Goal: Task Accomplishment & Management: Manage account settings

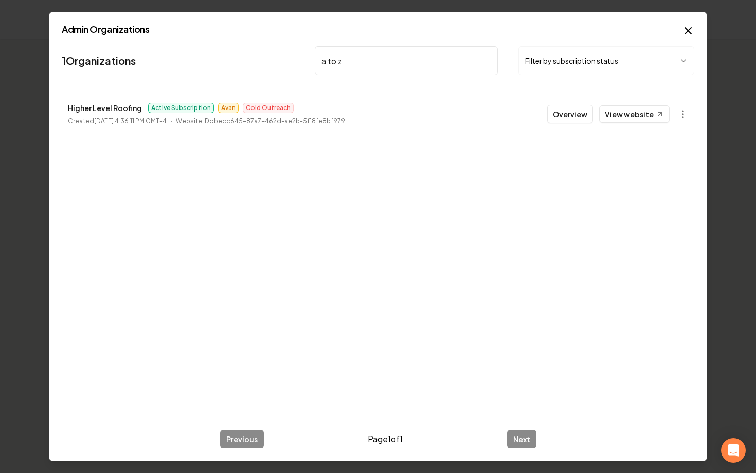
type input "a to z"
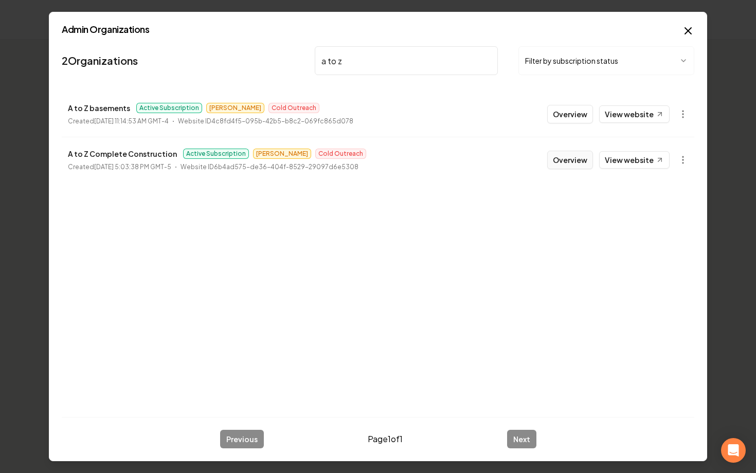
click at [559, 162] on button "Overview" at bounding box center [570, 160] width 46 height 19
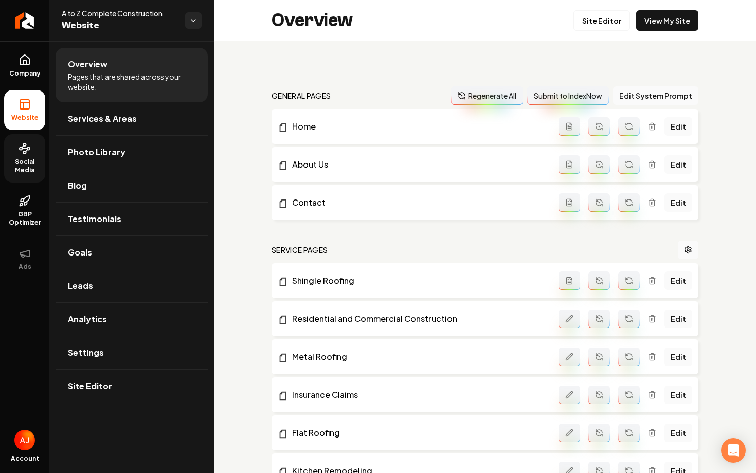
click at [29, 171] on span "Social Media" at bounding box center [24, 166] width 41 height 16
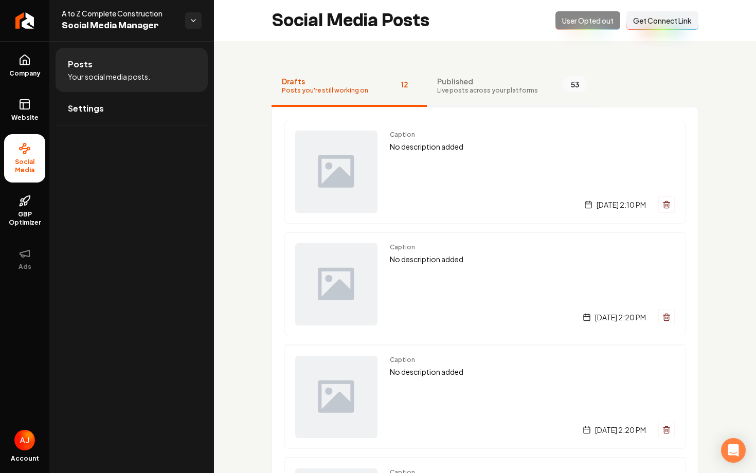
click at [473, 95] on button "Published Live posts across your platforms 53" at bounding box center [512, 86] width 171 height 41
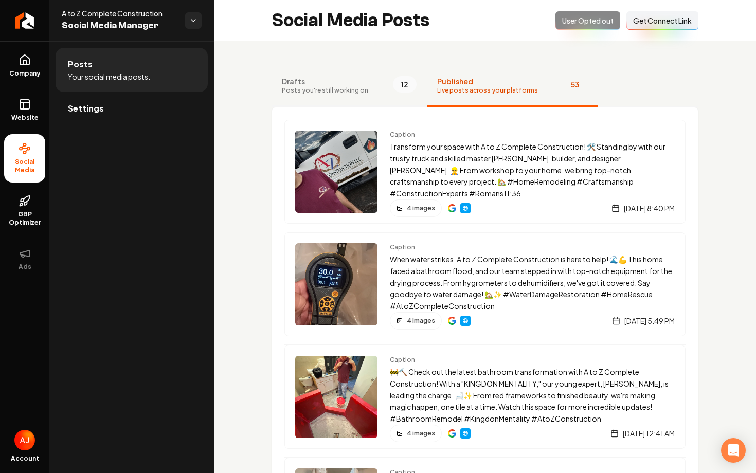
click at [298, 95] on button "Drafts Posts you're still working on 12" at bounding box center [348, 86] width 155 height 41
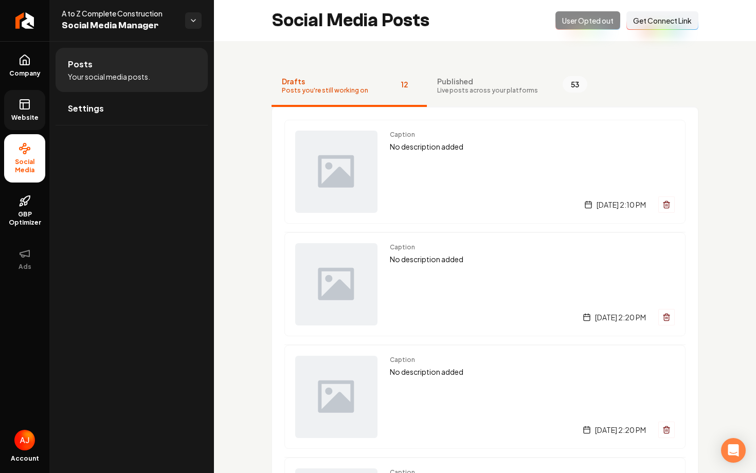
click at [25, 121] on span "Website" at bounding box center [24, 118] width 35 height 8
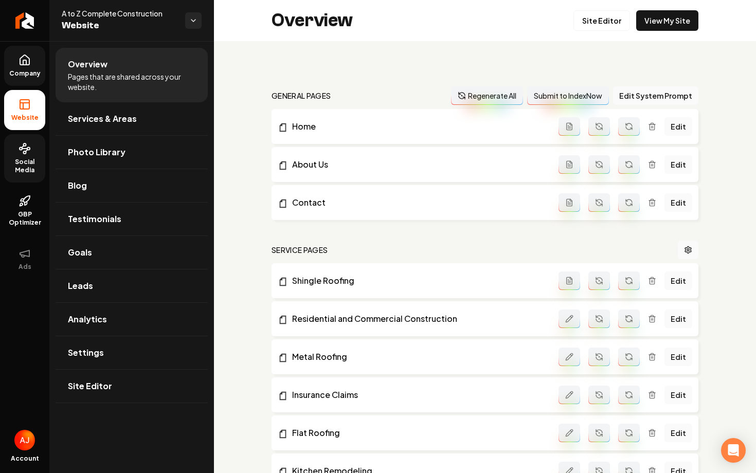
click at [29, 79] on link "Company" at bounding box center [24, 66] width 41 height 40
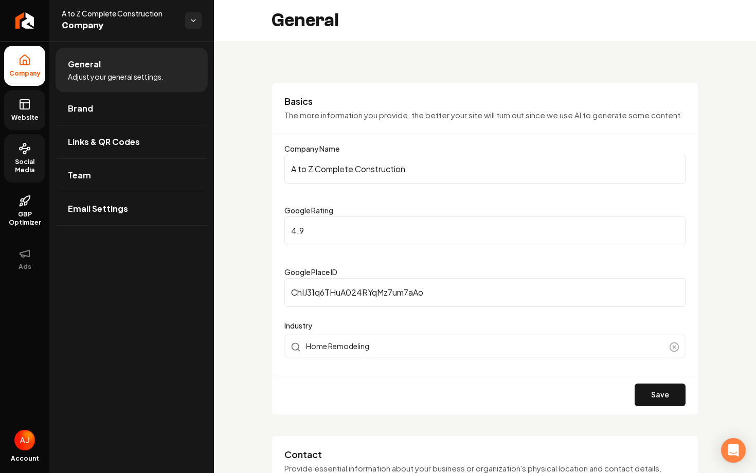
click at [24, 105] on icon at bounding box center [25, 104] width 12 height 12
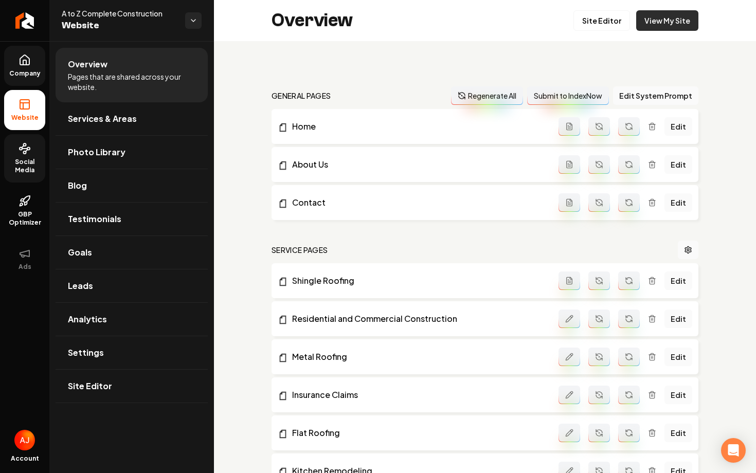
click at [665, 25] on link "View My Site" at bounding box center [667, 20] width 62 height 21
drag, startPoint x: 164, startPoint y: 15, endPoint x: 51, endPoint y: 10, distance: 113.2
click at [51, 10] on div "A to Z Complete Construction Website" at bounding box center [131, 20] width 165 height 41
copy span "A to Z Complete Construction"
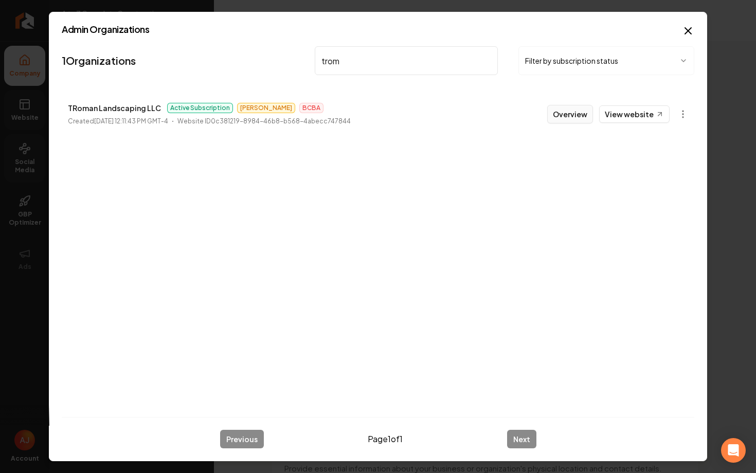
type input "trom"
click at [566, 115] on button "Overview" at bounding box center [570, 114] width 46 height 19
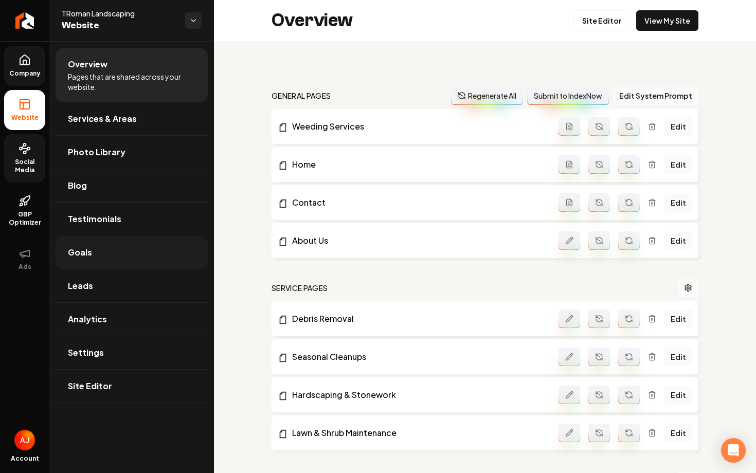
click at [177, 247] on link "Goals" at bounding box center [132, 252] width 152 height 33
click at [135, 243] on link "Goals" at bounding box center [132, 252] width 152 height 33
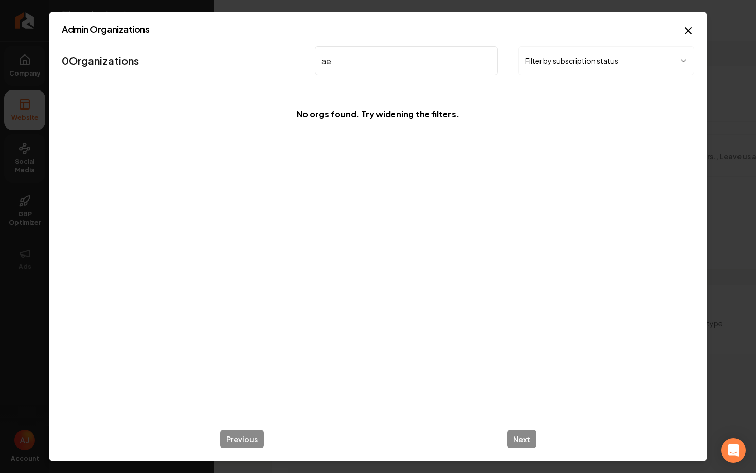
type input "a"
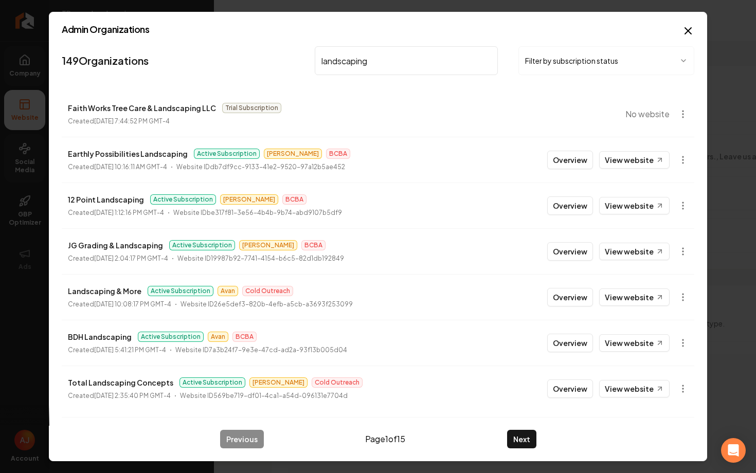
click at [322, 61] on input "landscaping" at bounding box center [406, 60] width 183 height 29
click at [319, 61] on input "landscaping" at bounding box center [406, 60] width 183 height 29
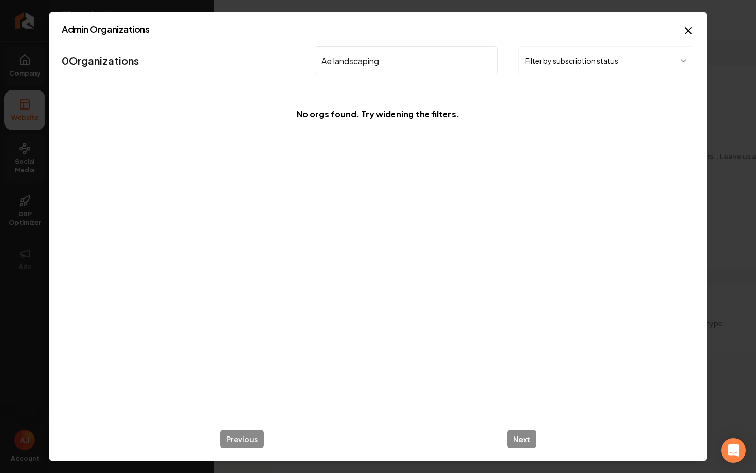
drag, startPoint x: 390, startPoint y: 65, endPoint x: 334, endPoint y: 63, distance: 56.6
click at [334, 63] on input "Ae landscaping" at bounding box center [406, 60] width 183 height 29
type input "A"
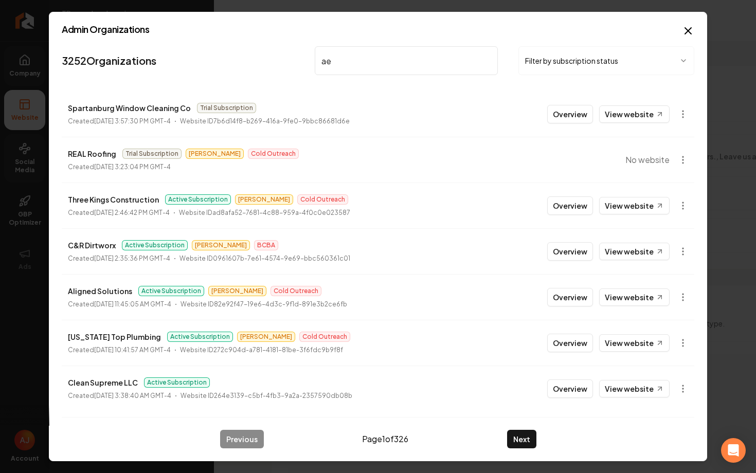
type input "ae"
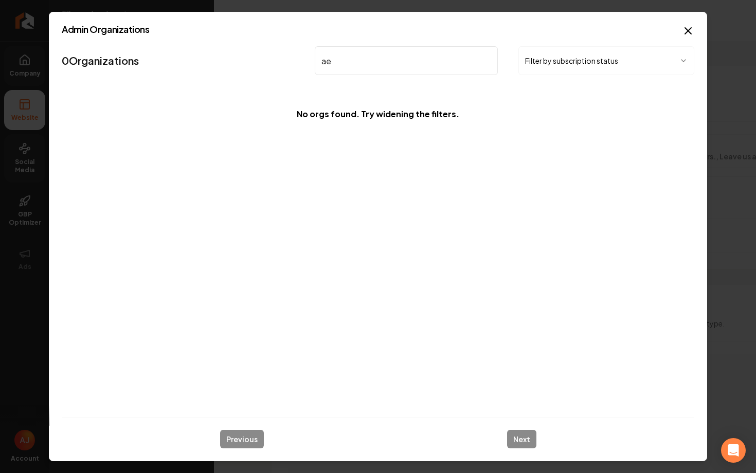
click at [681, 32] on h2 "Admin Organizations" at bounding box center [378, 29] width 632 height 9
click at [690, 28] on icon "button" at bounding box center [688, 31] width 6 height 6
drag, startPoint x: 333, startPoint y: 66, endPoint x: 307, endPoint y: 65, distance: 25.8
click at [306, 65] on nav "0 Organizations ae outd Filter by subscription status" at bounding box center [378, 64] width 632 height 45
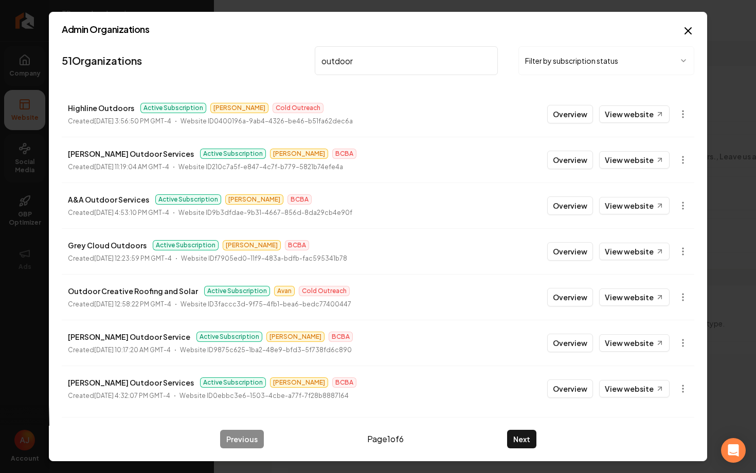
drag, startPoint x: 367, startPoint y: 55, endPoint x: 288, endPoint y: 61, distance: 78.4
click at [288, 61] on nav "51 Organizations outdoor Filter by subscription status" at bounding box center [378, 64] width 632 height 45
drag, startPoint x: 258, startPoint y: 63, endPoint x: 248, endPoint y: 63, distance: 9.8
click at [248, 63] on nav "51 Organizations outdoor Filter by subscription status" at bounding box center [378, 64] width 632 height 45
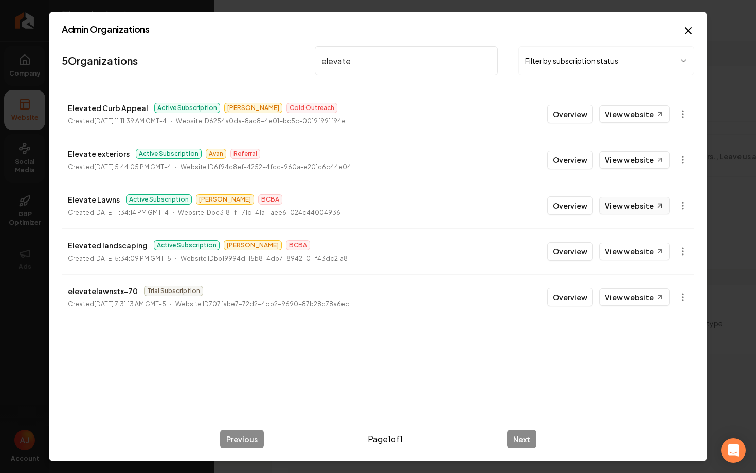
type input "elevate"
click at [618, 207] on link "View website" at bounding box center [634, 205] width 70 height 17
click at [561, 204] on button "Overview" at bounding box center [570, 205] width 46 height 19
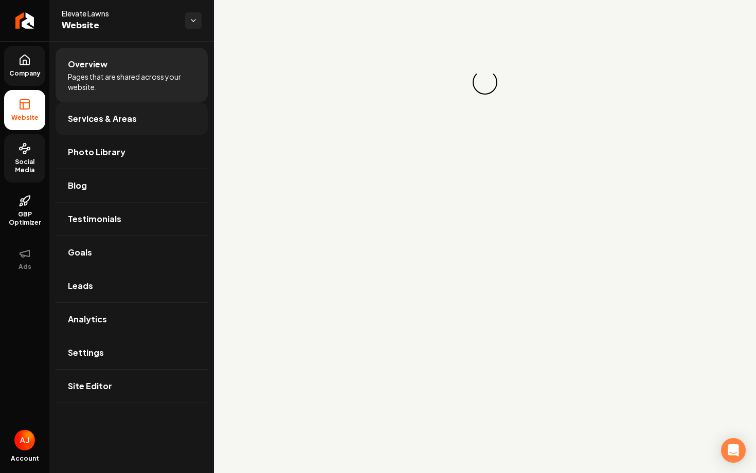
click at [124, 114] on span "Services & Areas" at bounding box center [102, 119] width 69 height 12
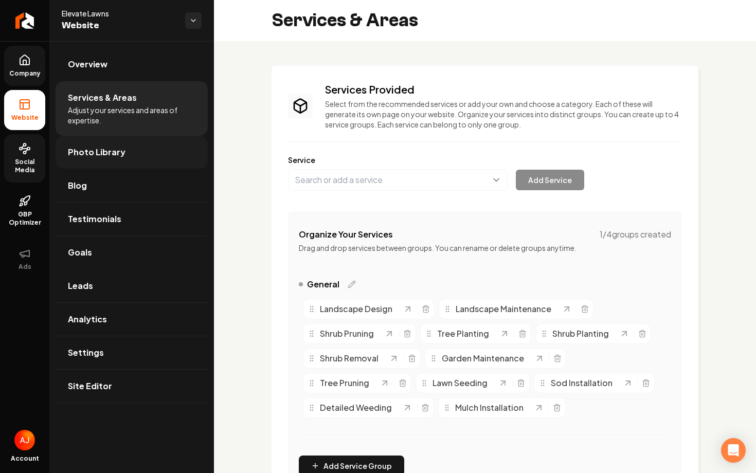
click at [110, 165] on link "Photo Library" at bounding box center [132, 152] width 152 height 33
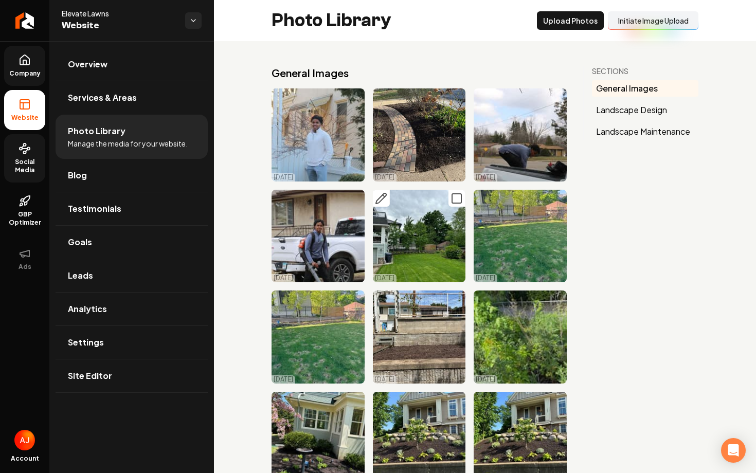
click at [406, 241] on img "Main content area" at bounding box center [419, 236] width 93 height 93
click at [27, 70] on span "Company" at bounding box center [25, 73] width 40 height 8
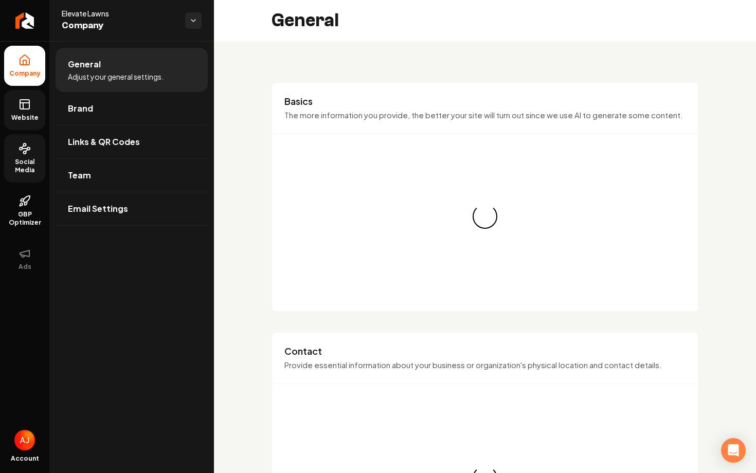
click at [25, 120] on span "Website" at bounding box center [24, 118] width 35 height 8
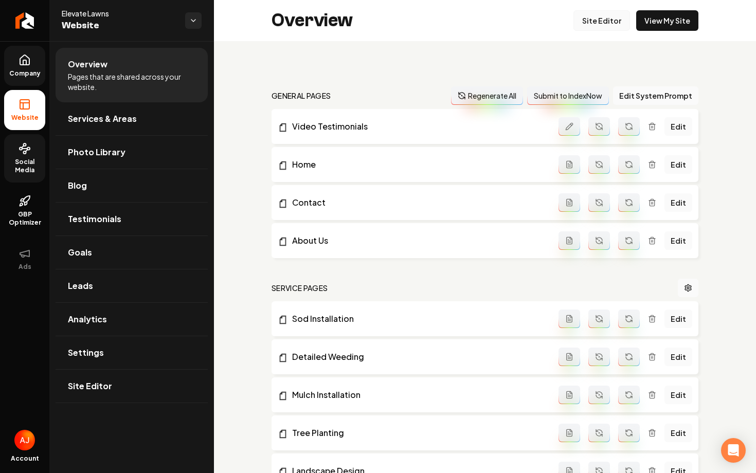
click at [590, 27] on link "Site Editor" at bounding box center [601, 20] width 57 height 21
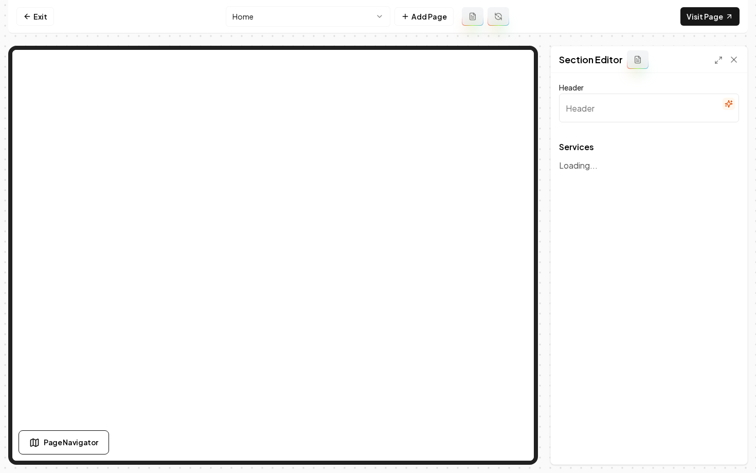
type input "Our Landscaping Services"
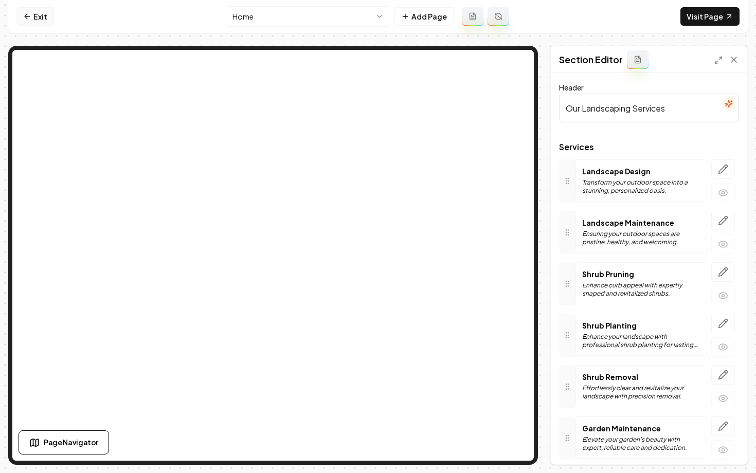
click at [38, 19] on link "Exit" at bounding box center [35, 16] width 38 height 19
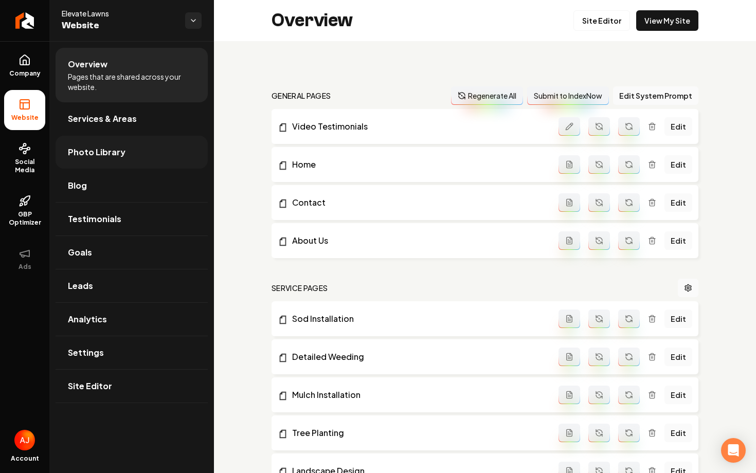
click at [107, 163] on link "Photo Library" at bounding box center [132, 152] width 152 height 33
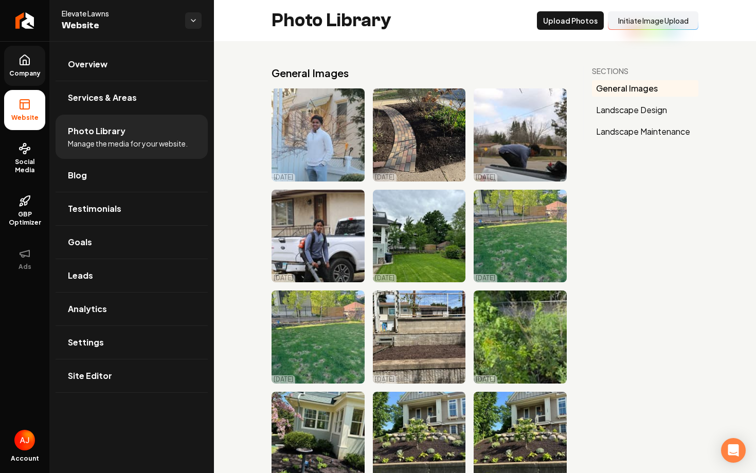
click at [22, 69] on span "Company" at bounding box center [25, 73] width 40 height 8
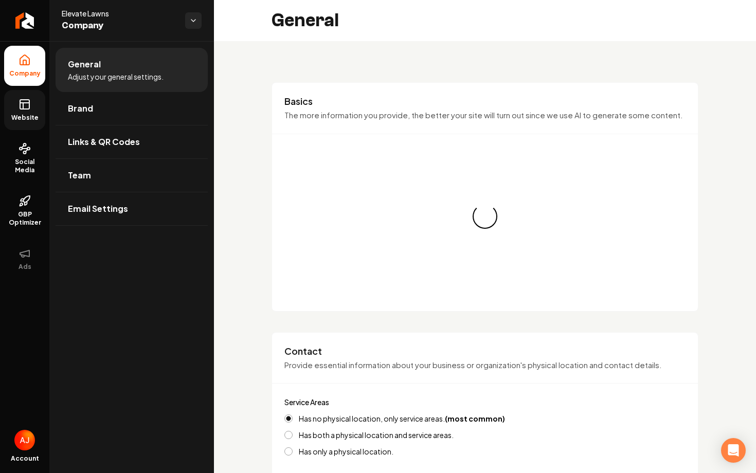
click at [27, 104] on icon at bounding box center [25, 104] width 12 height 12
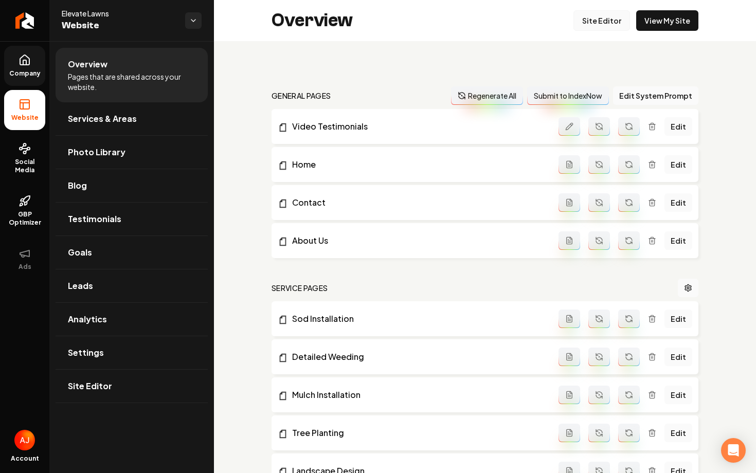
click at [586, 22] on link "Site Editor" at bounding box center [601, 20] width 57 height 21
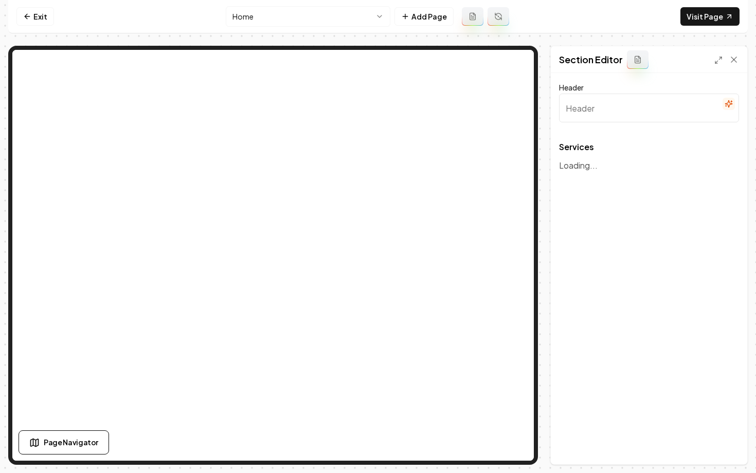
type input "Our Landscaping Services"
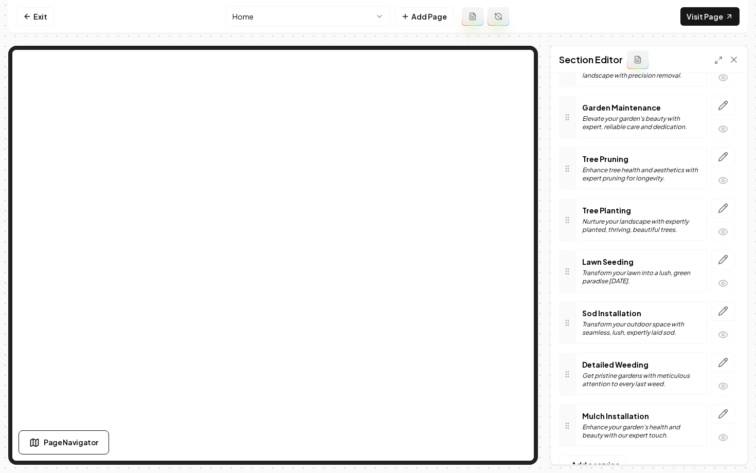
scroll to position [326, 0]
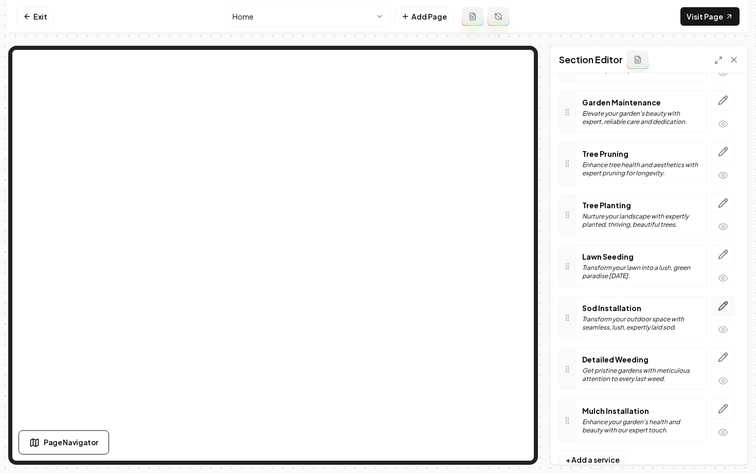
click at [723, 305] on icon "button" at bounding box center [723, 306] width 10 height 10
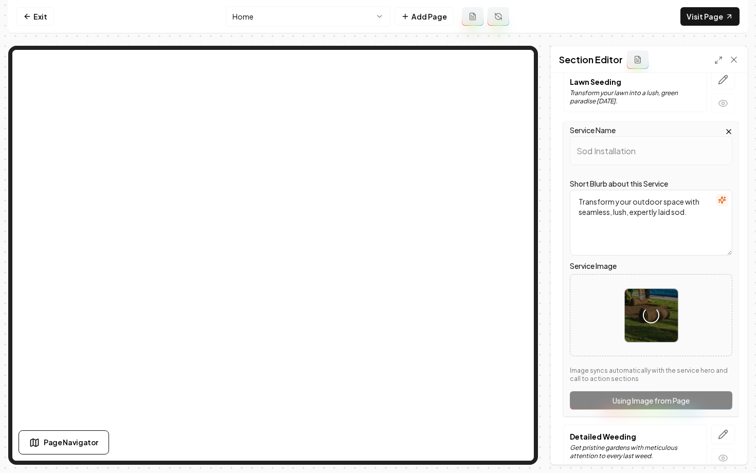
scroll to position [518, 0]
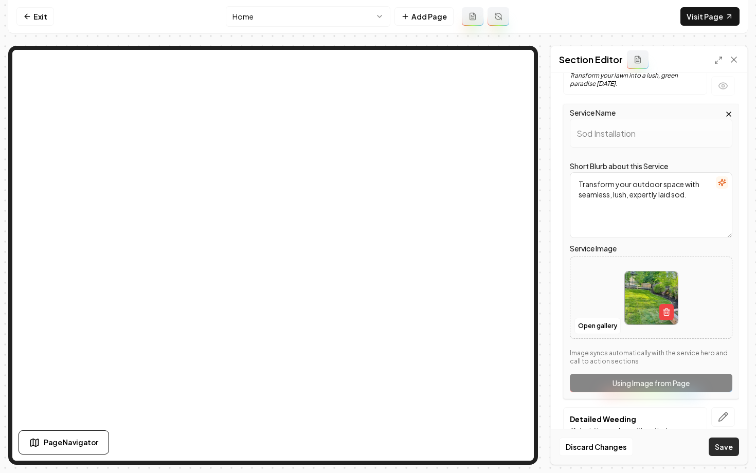
click at [720, 450] on button "Save" at bounding box center [723, 447] width 30 height 19
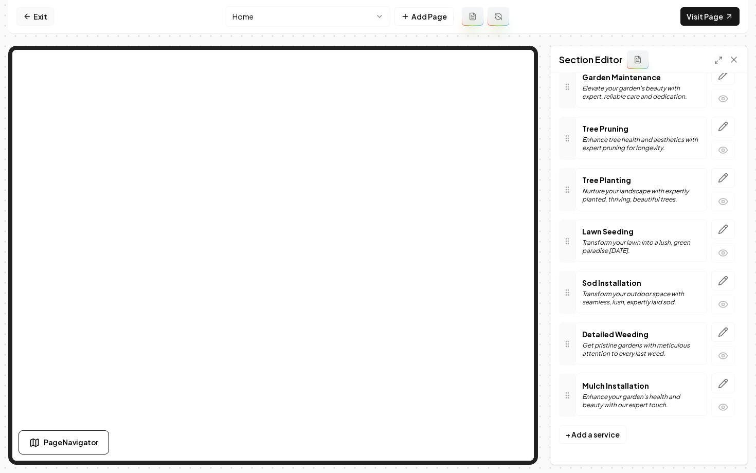
click at [25, 19] on icon at bounding box center [27, 16] width 8 height 8
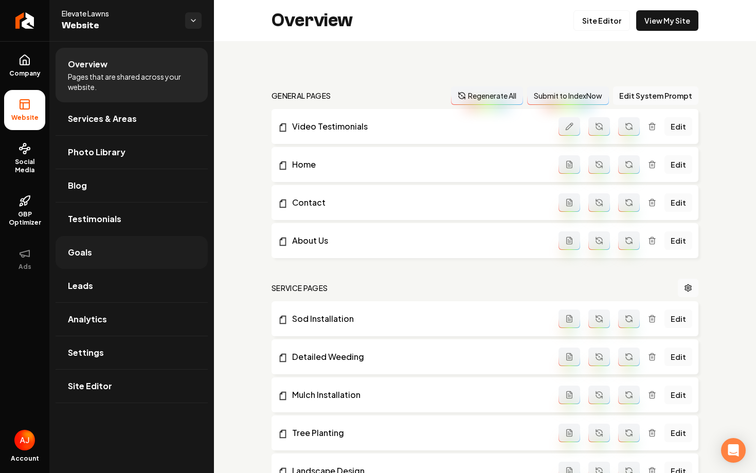
click at [80, 257] on span "Goals" at bounding box center [80, 252] width 24 height 12
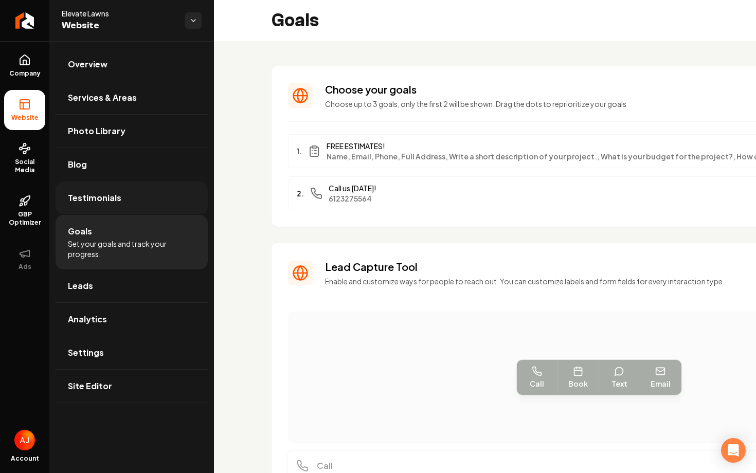
click at [133, 206] on link "Testimonials" at bounding box center [132, 197] width 152 height 33
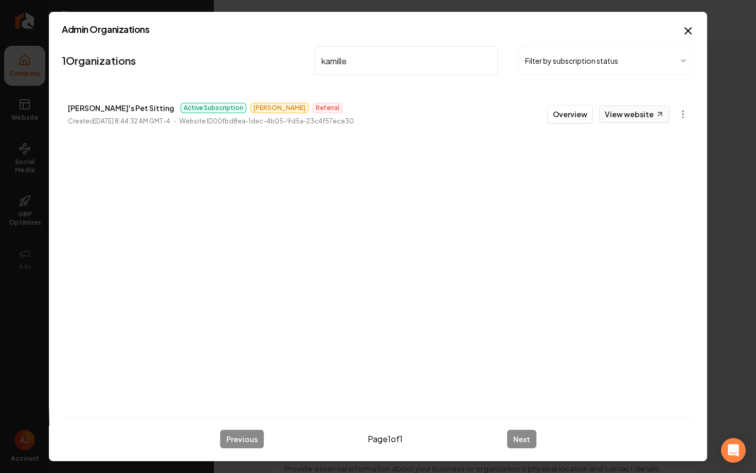
type input "kamille"
click at [609, 115] on link "View website" at bounding box center [634, 113] width 70 height 17
click at [557, 119] on button "Overview" at bounding box center [570, 114] width 46 height 19
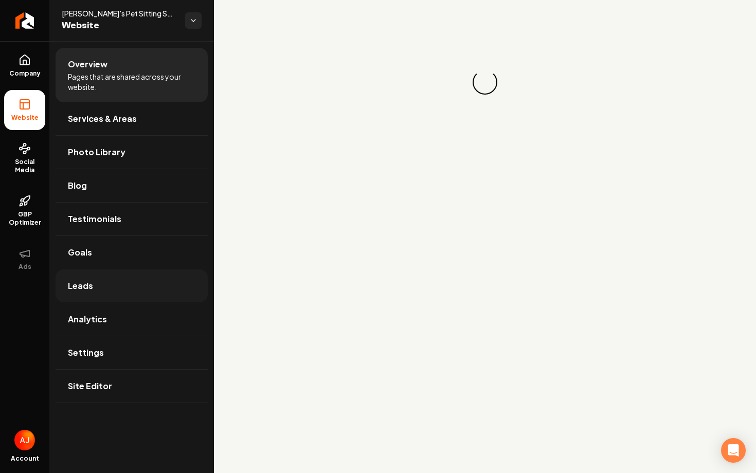
click at [95, 281] on link "Leads" at bounding box center [132, 285] width 152 height 33
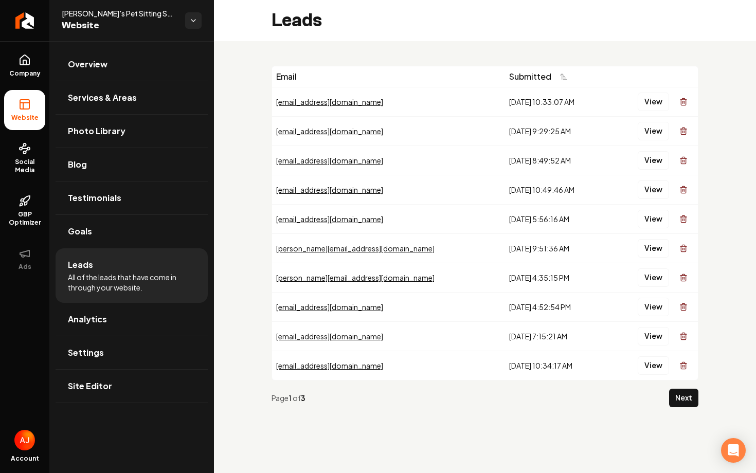
click at [637, 101] on div "View" at bounding box center [653, 102] width 82 height 21
click at [644, 101] on button "View" at bounding box center [653, 102] width 31 height 19
click at [115, 105] on link "Services & Areas" at bounding box center [132, 97] width 152 height 33
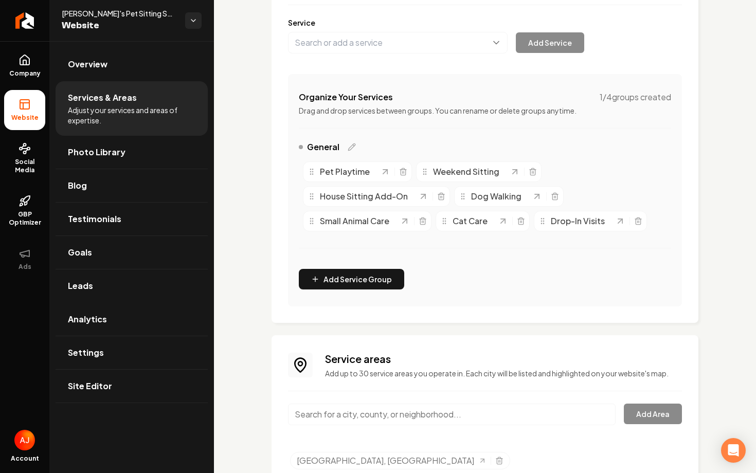
scroll to position [201, 0]
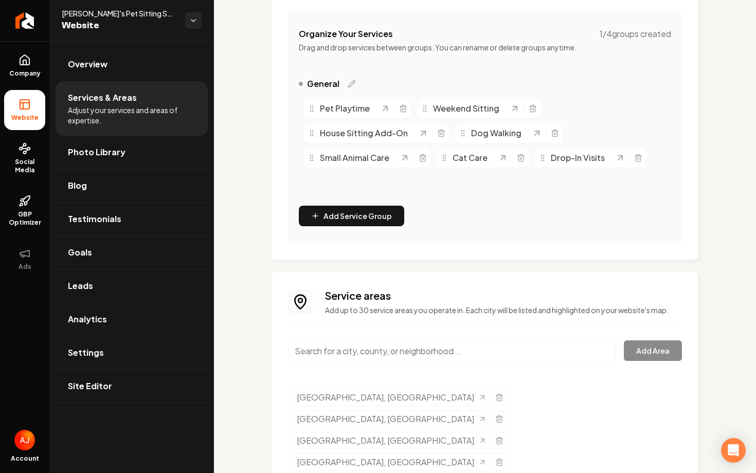
click at [460, 349] on input "Main content area" at bounding box center [451, 351] width 327 height 22
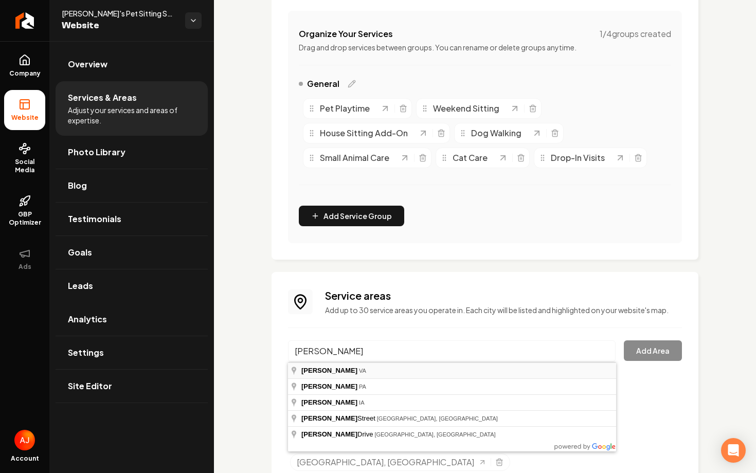
type input "[GEOGRAPHIC_DATA], [GEOGRAPHIC_DATA]"
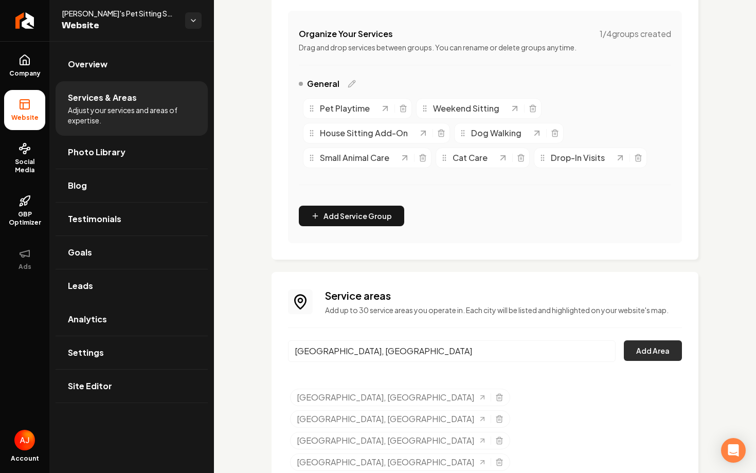
click at [632, 352] on button "Add Area" at bounding box center [653, 350] width 58 height 21
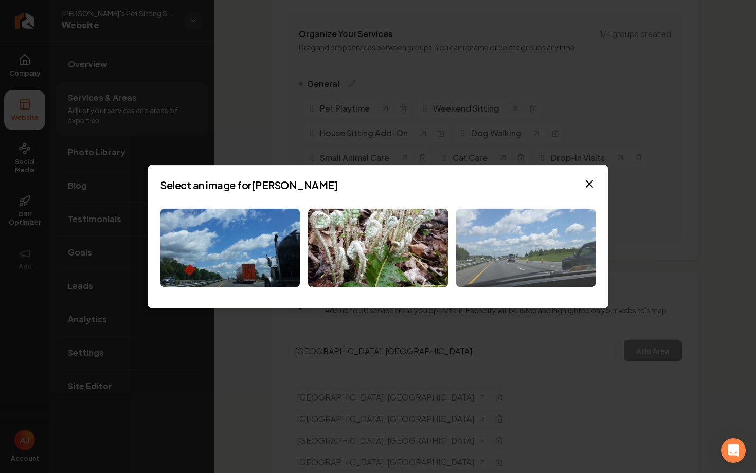
click at [504, 267] on img at bounding box center [525, 248] width 139 height 79
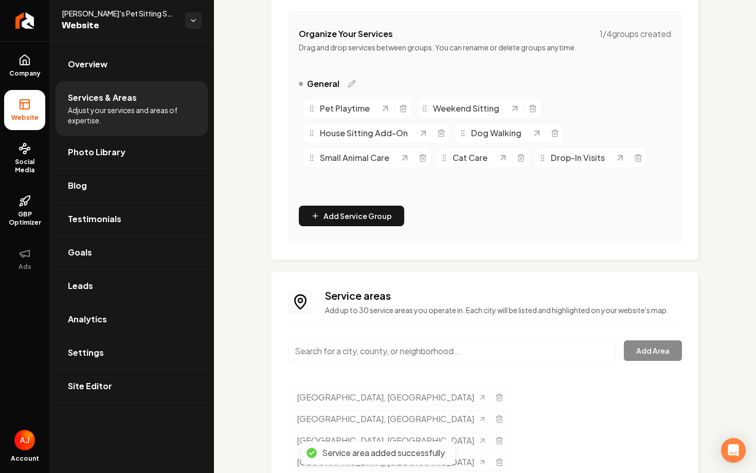
click at [422, 349] on input "Main content area" at bounding box center [451, 351] width 327 height 22
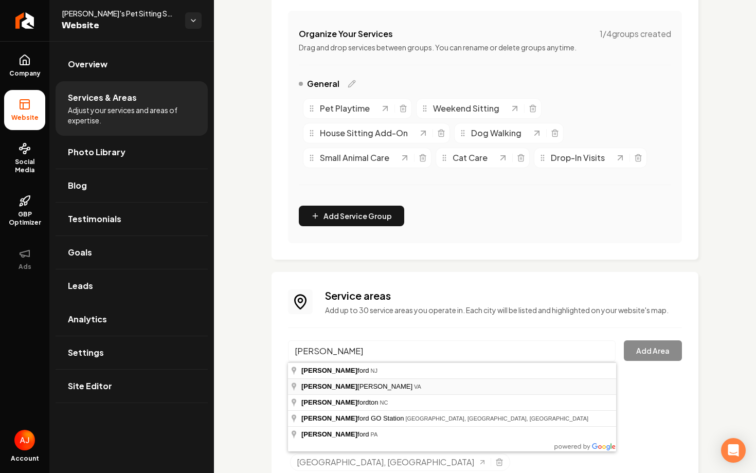
type input "[PERSON_NAME] [PERSON_NAME], [GEOGRAPHIC_DATA]"
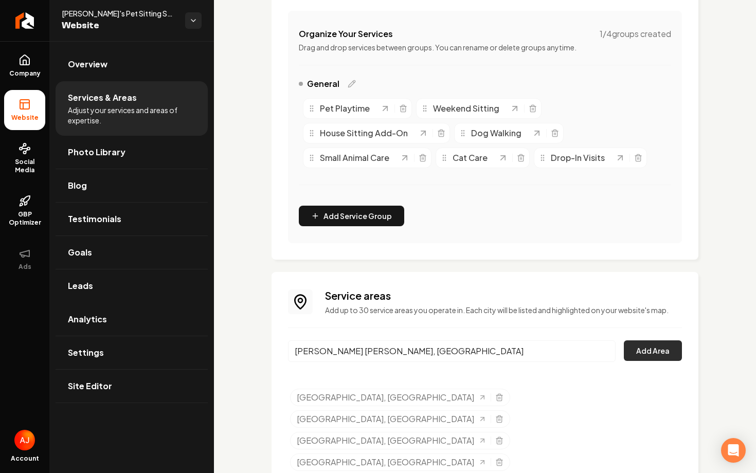
click at [634, 348] on button "Add Area" at bounding box center [653, 350] width 58 height 21
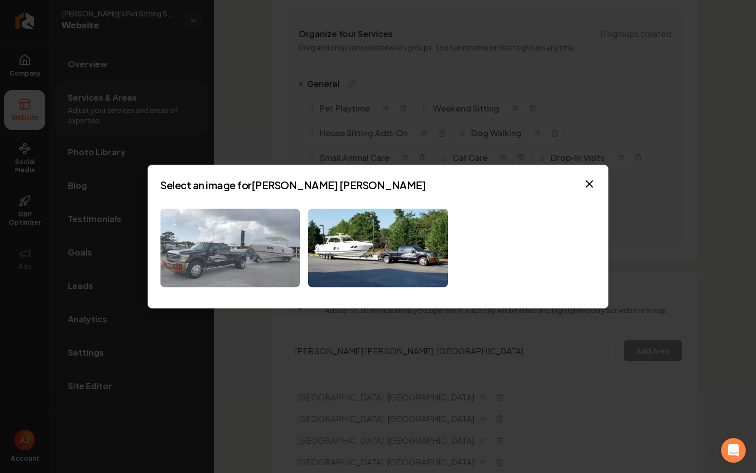
click at [288, 230] on img at bounding box center [229, 248] width 139 height 79
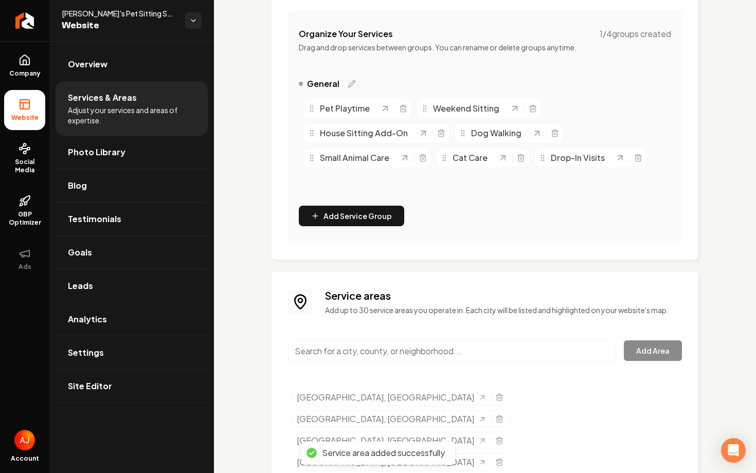
click at [436, 357] on input "Main content area" at bounding box center [451, 351] width 327 height 22
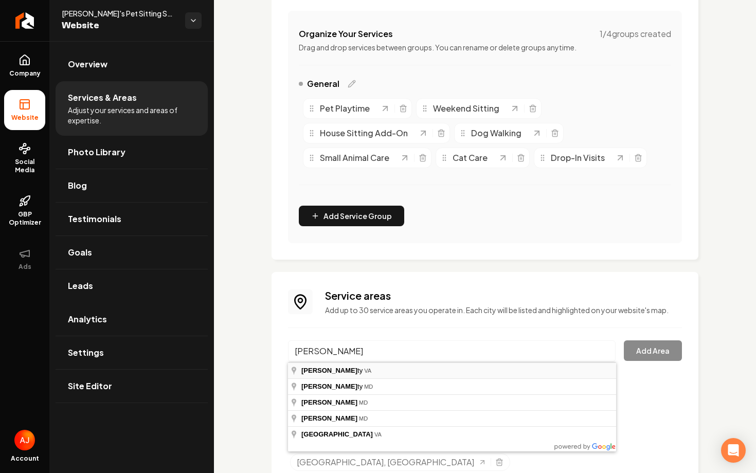
type input "[GEOGRAPHIC_DATA], [GEOGRAPHIC_DATA]"
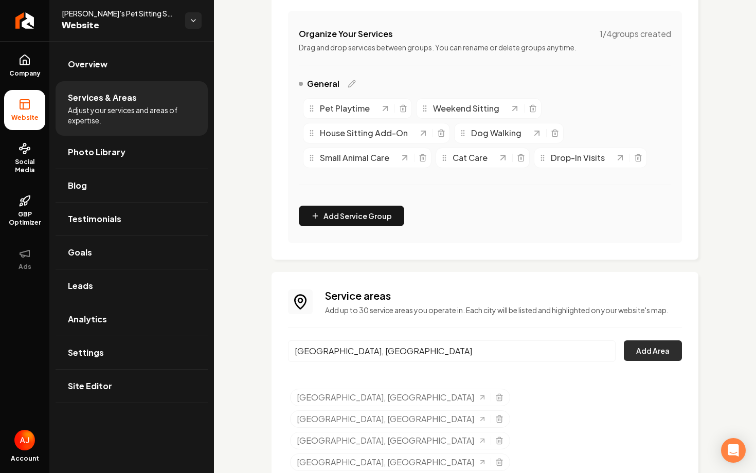
click at [650, 347] on button "Add Area" at bounding box center [653, 350] width 58 height 21
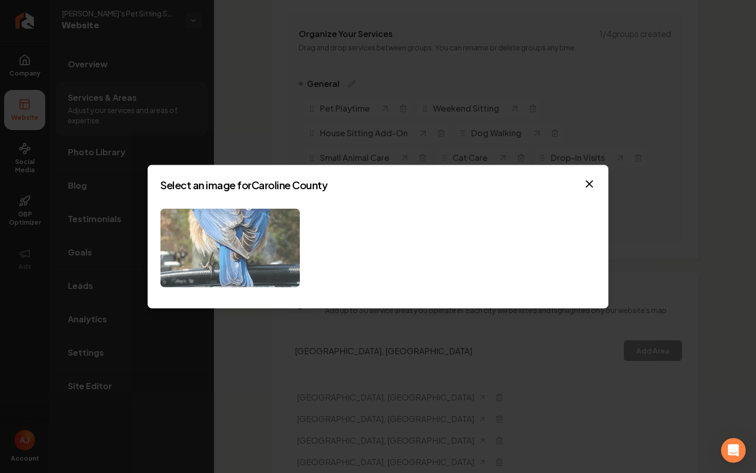
click at [249, 248] on img at bounding box center [229, 248] width 139 height 79
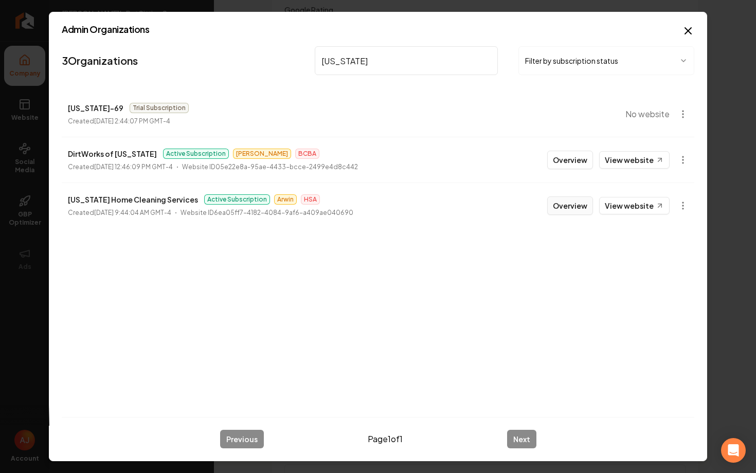
type input "[US_STATE]"
click at [566, 205] on button "Overview" at bounding box center [570, 205] width 46 height 19
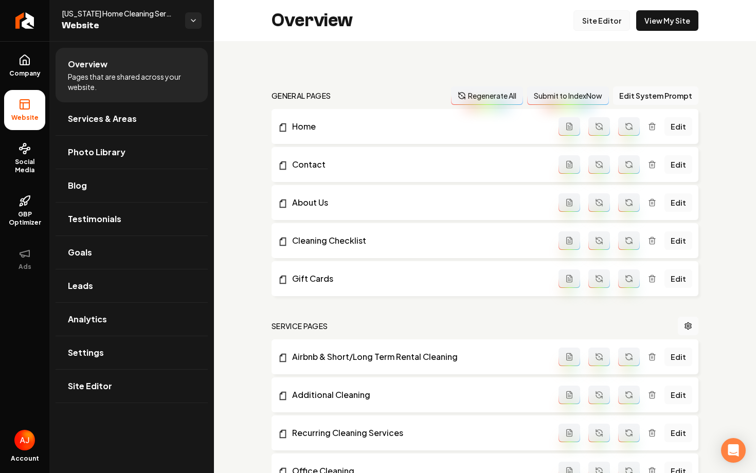
click at [607, 23] on link "Site Editor" at bounding box center [601, 20] width 57 height 21
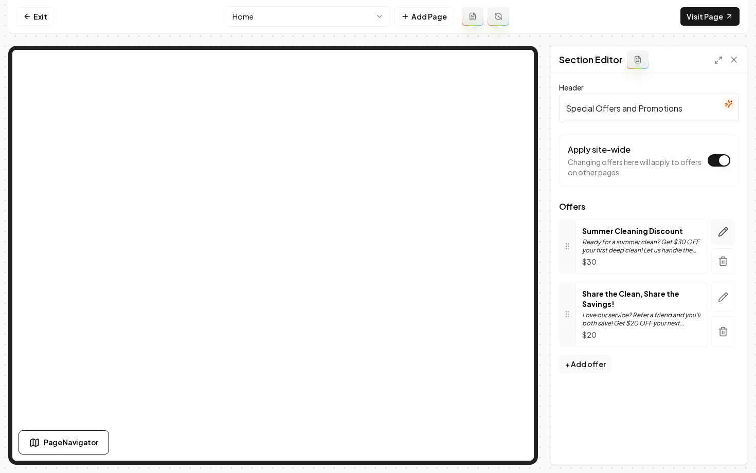
click at [727, 228] on icon "button" at bounding box center [723, 232] width 10 height 10
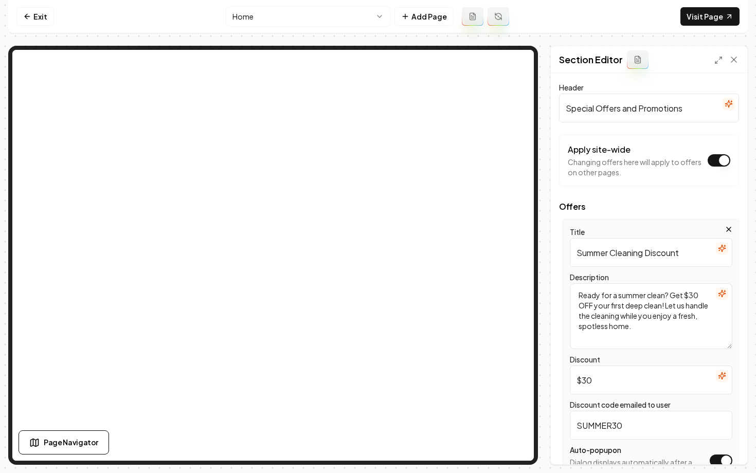
click at [607, 252] on input "Summer Cleaning Discount" at bounding box center [651, 252] width 162 height 29
drag, startPoint x: 608, startPoint y: 253, endPoint x: 568, endPoint y: 252, distance: 40.6
click at [568, 252] on div "Title Summer Cleaning Discount Description Ready for a summer clean? Get $30 OF…" at bounding box center [651, 351] width 176 height 265
type input "Fall Cleaning Discount"
click at [644, 296] on textarea "Ready for a summer clean? Get $30 OFF your first deep clean! Let us handle the …" at bounding box center [651, 316] width 162 height 66
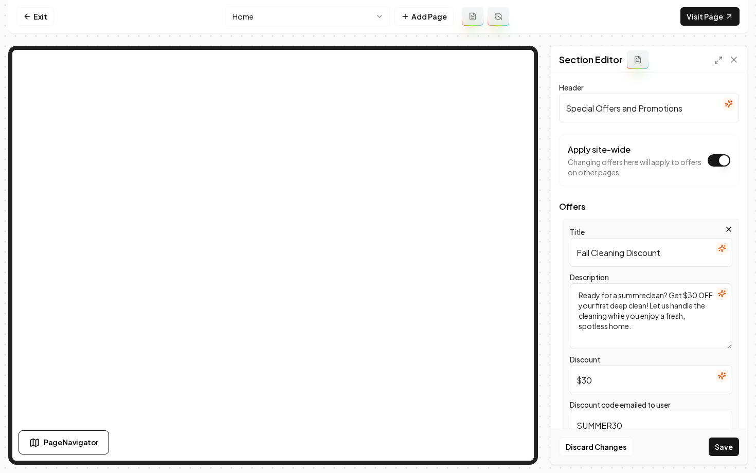
click at [645, 295] on textarea "Ready for a summreclean? Get $30 OFF your first deep clean! Let us handle the c…" at bounding box center [651, 316] width 162 height 66
drag, startPoint x: 645, startPoint y: 295, endPoint x: 621, endPoint y: 295, distance: 24.7
click at [621, 295] on textarea "Ready for a summreclean? Get $30 OFF your first deep clean! Let us handle the c…" at bounding box center [651, 316] width 162 height 66
click at [620, 297] on textarea "Ready for a sFall clean? Get $30 OFF your first deep clean! Let us handle the c…" at bounding box center [651, 316] width 162 height 66
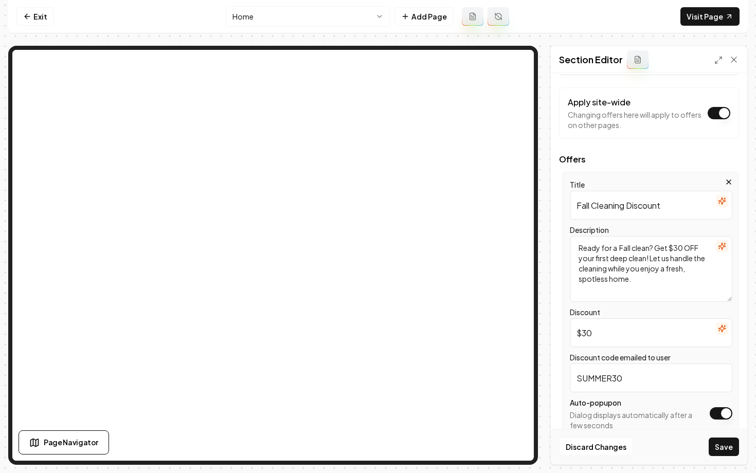
type textarea "Ready for a Fall clean? Get $30 OFF your first deep clean! Let us handle the cl…"
drag, startPoint x: 609, startPoint y: 380, endPoint x: 571, endPoint y: 379, distance: 38.0
click at [571, 379] on input "SUMMER30" at bounding box center [651, 377] width 162 height 29
drag, startPoint x: 611, startPoint y: 378, endPoint x: 569, endPoint y: 375, distance: 42.2
click at [569, 375] on div "Title Fall Cleaning Discount Description Ready for a Fall clean? Get $30 OFF yo…" at bounding box center [651, 304] width 176 height 265
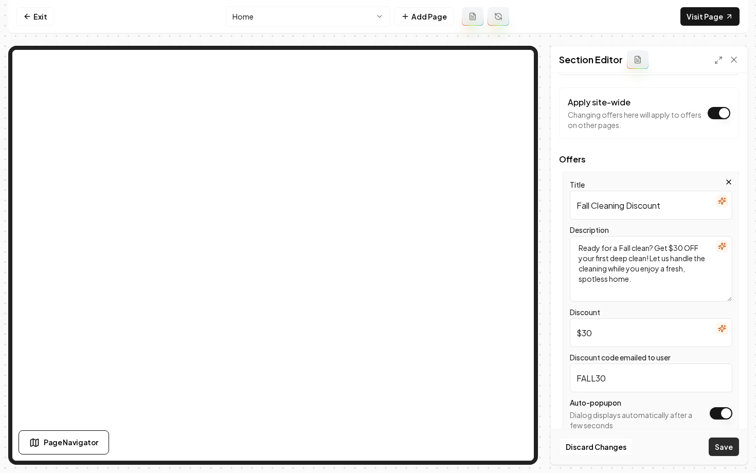
type input "FALL30"
click at [711, 444] on button "Save" at bounding box center [723, 447] width 30 height 19
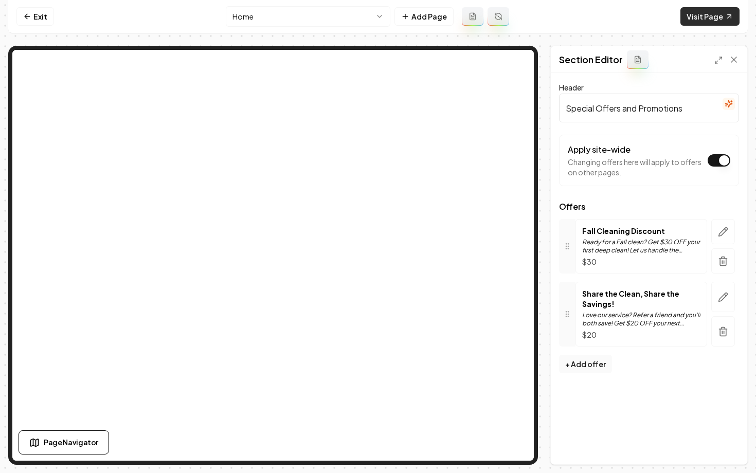
click at [709, 18] on link "Visit Page" at bounding box center [709, 16] width 59 height 19
click at [31, 12] on link "Exit" at bounding box center [35, 16] width 38 height 19
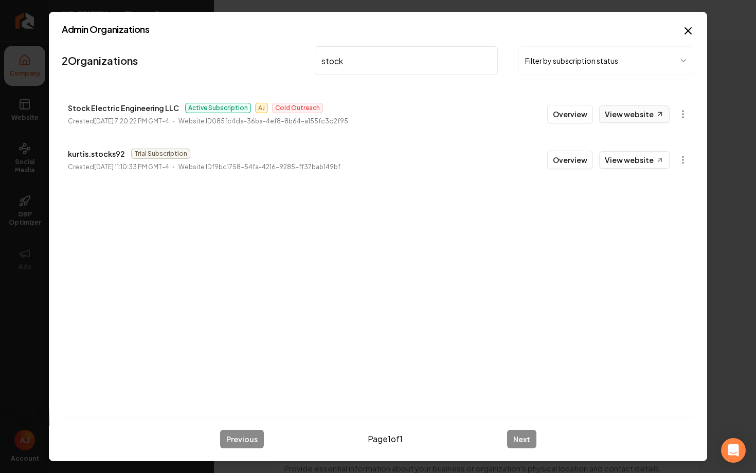
click at [616, 117] on link "View website" at bounding box center [634, 113] width 70 height 17
drag, startPoint x: 354, startPoint y: 64, endPoint x: 239, endPoint y: 60, distance: 114.7
click at [239, 60] on nav "2 Organizations stock Filter by subscription status" at bounding box center [378, 64] width 632 height 45
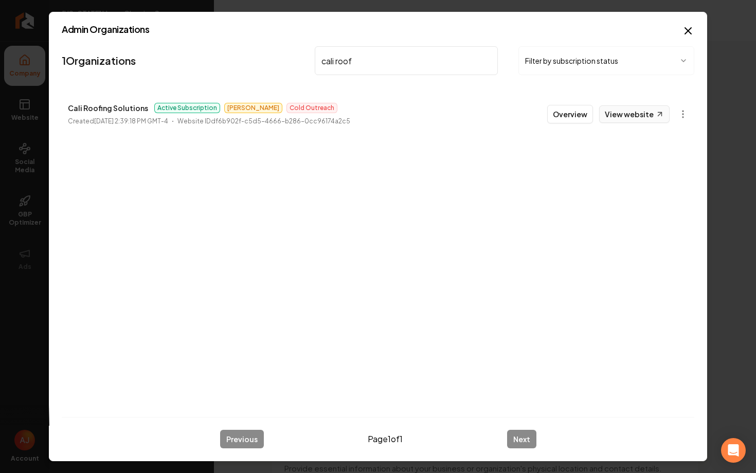
click at [614, 118] on link "View website" at bounding box center [634, 113] width 70 height 17
drag, startPoint x: 384, startPoint y: 65, endPoint x: 275, endPoint y: 60, distance: 109.1
click at [277, 60] on nav "1 Organizations cali roof Filter by subscription status" at bounding box center [378, 64] width 632 height 45
click at [624, 113] on link "View website" at bounding box center [634, 113] width 70 height 17
drag, startPoint x: 369, startPoint y: 57, endPoint x: 277, endPoint y: 57, distance: 92.5
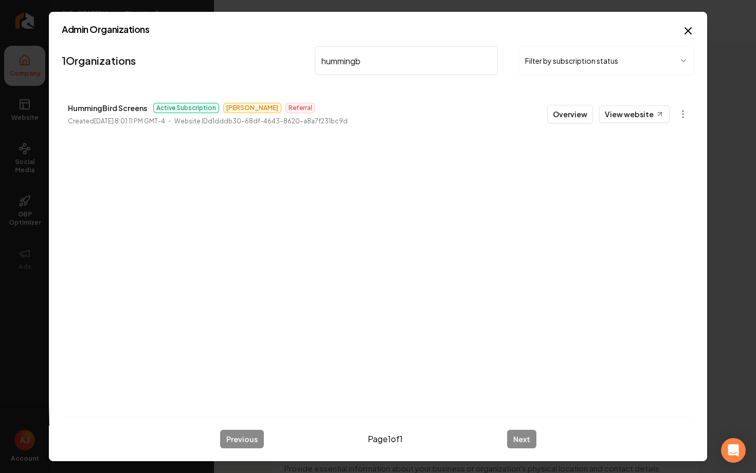
click at [277, 57] on nav "1 Organizations hummingb Filter by subscription status" at bounding box center [378, 64] width 632 height 45
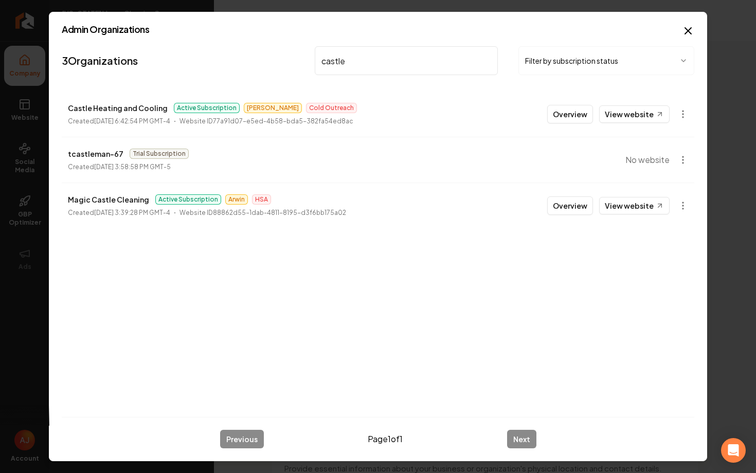
type input "castle"
click at [559, 116] on button "Overview" at bounding box center [570, 114] width 46 height 19
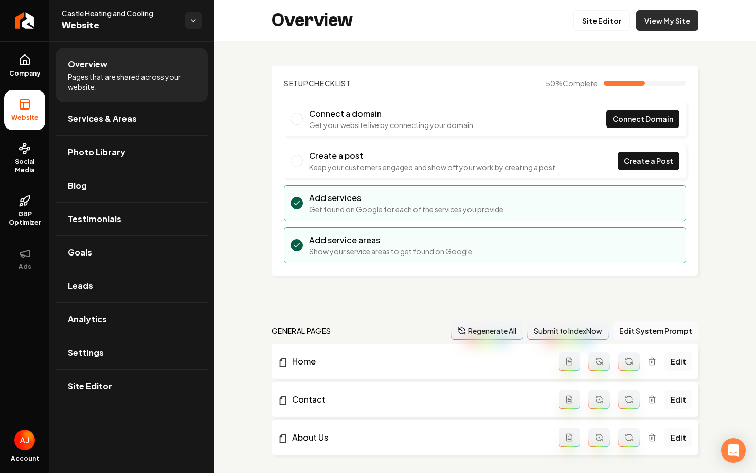
click at [654, 20] on link "View My Site" at bounding box center [667, 20] width 62 height 21
click at [34, 154] on link "Social Media" at bounding box center [24, 158] width 41 height 48
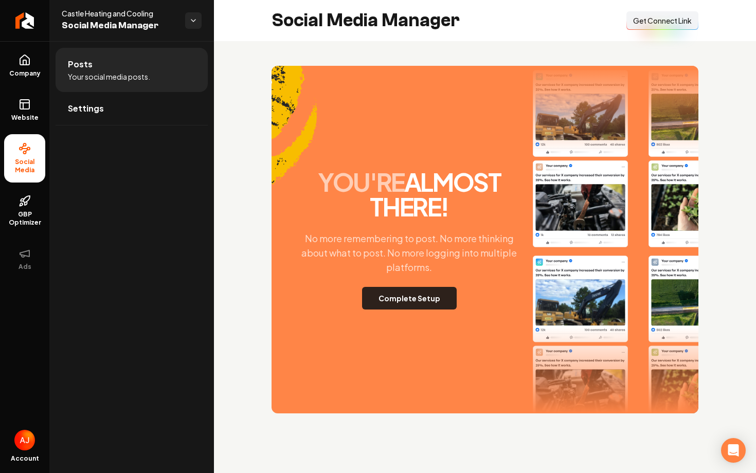
click at [436, 299] on button "Complete Setup" at bounding box center [409, 298] width 95 height 23
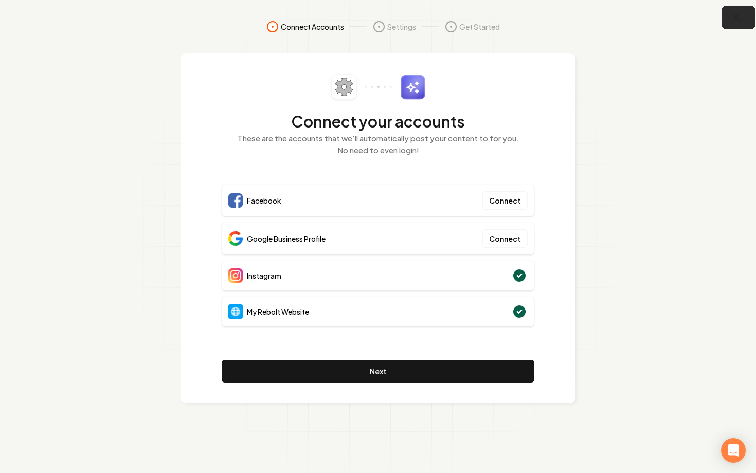
click at [737, 20] on icon "button" at bounding box center [736, 17] width 13 height 13
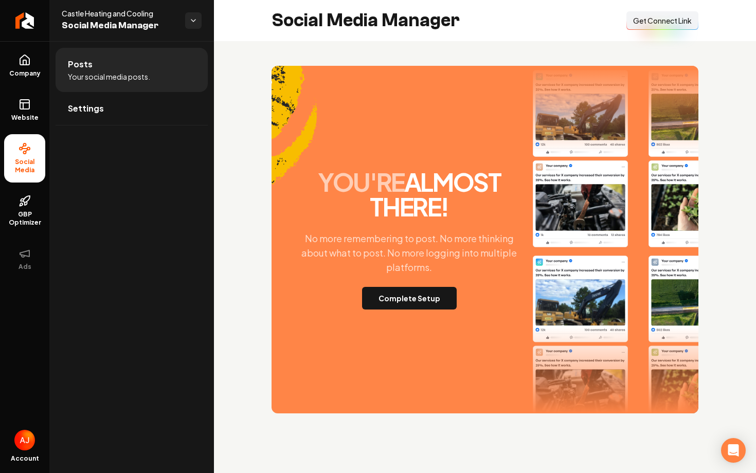
click at [674, 19] on span "Get Connect Link" at bounding box center [662, 20] width 59 height 10
click at [406, 297] on button "Complete Setup" at bounding box center [409, 298] width 95 height 23
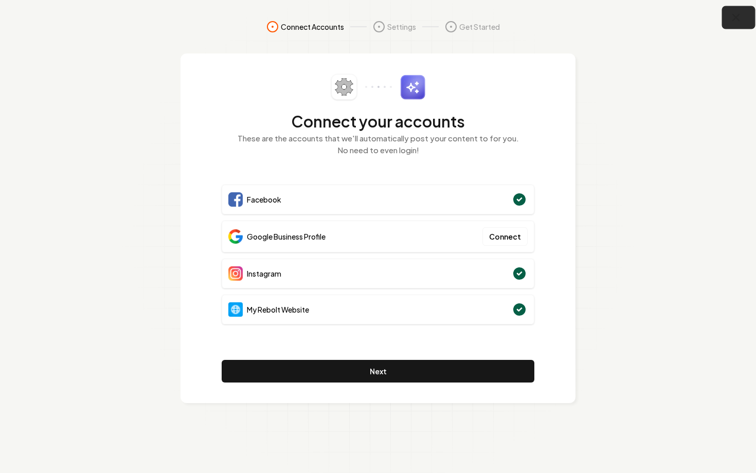
click at [739, 24] on icon "button" at bounding box center [736, 17] width 13 height 13
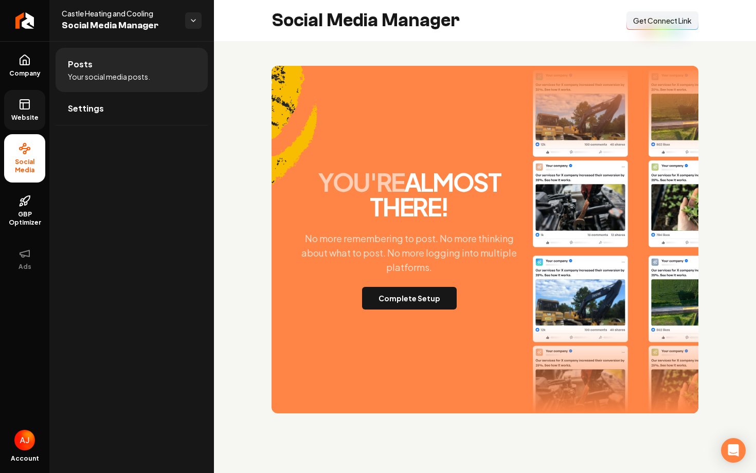
click at [28, 112] on link "Website" at bounding box center [24, 110] width 41 height 40
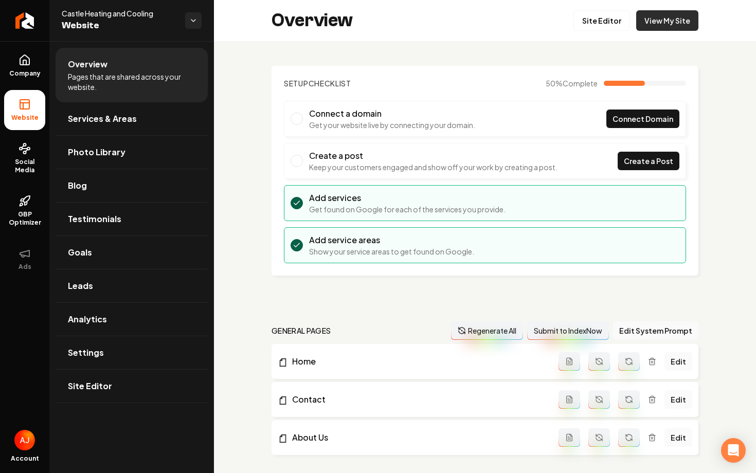
click at [659, 24] on link "View My Site" at bounding box center [667, 20] width 62 height 21
click at [22, 154] on icon at bounding box center [25, 148] width 12 height 12
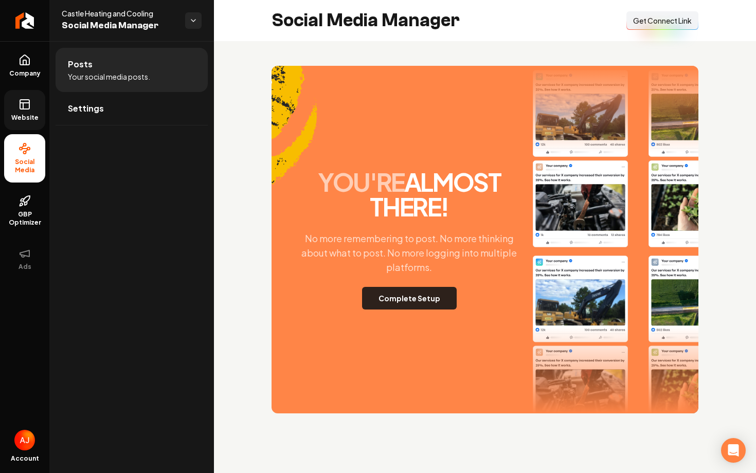
click at [415, 298] on button "Complete Setup" at bounding box center [409, 298] width 95 height 23
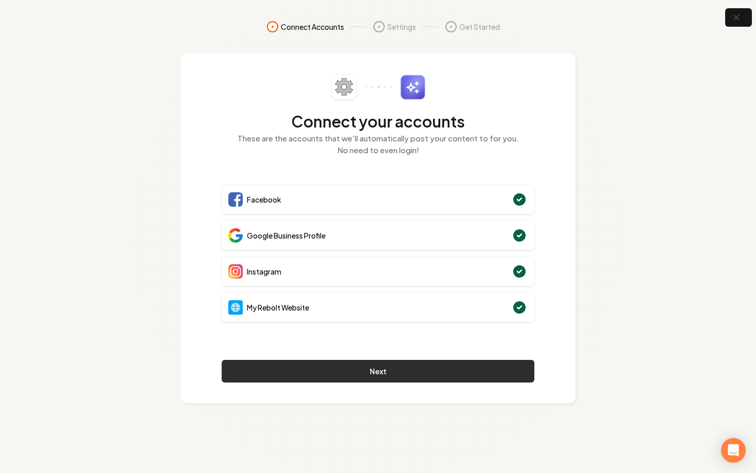
click at [463, 363] on button "Next" at bounding box center [378, 371] width 313 height 23
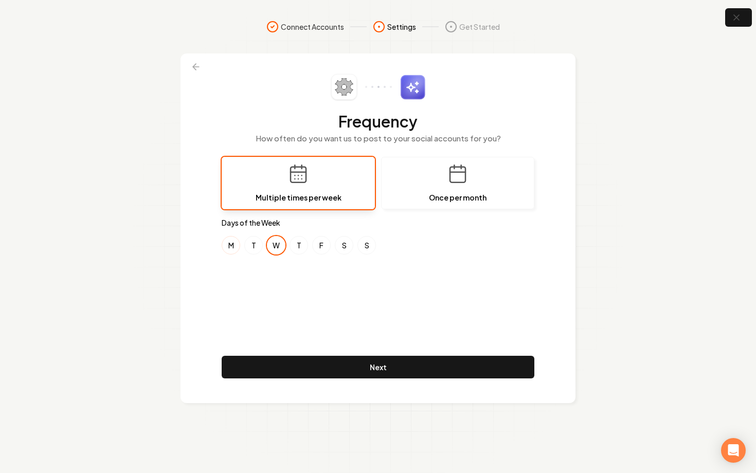
click at [230, 247] on button "M" at bounding box center [231, 245] width 19 height 19
click at [338, 247] on button "S" at bounding box center [344, 245] width 19 height 19
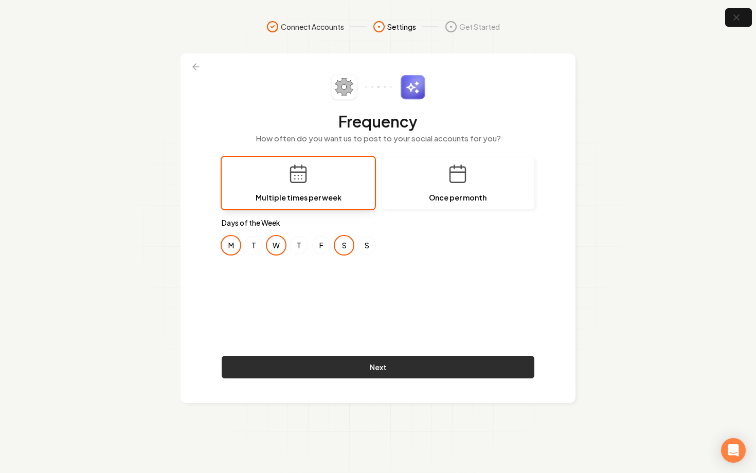
click at [374, 367] on button "Next" at bounding box center [378, 367] width 313 height 23
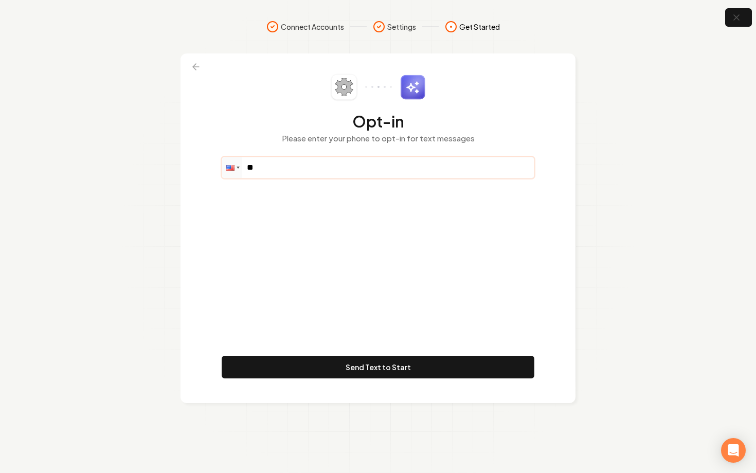
click at [294, 169] on input "**" at bounding box center [378, 167] width 312 height 21
paste input "**********"
type input "**********"
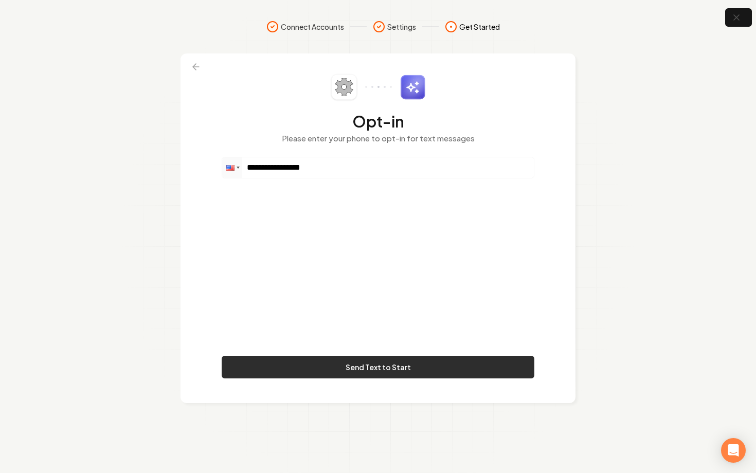
click at [373, 361] on button "Send Text to Start" at bounding box center [378, 367] width 313 height 23
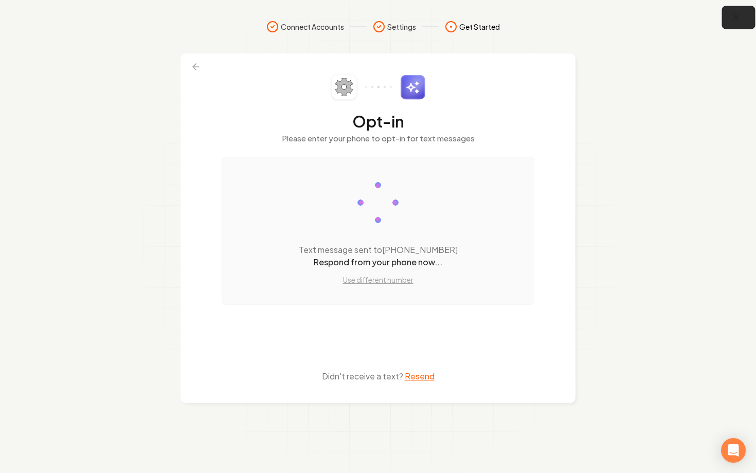
click at [736, 21] on icon "button" at bounding box center [736, 17] width 13 height 13
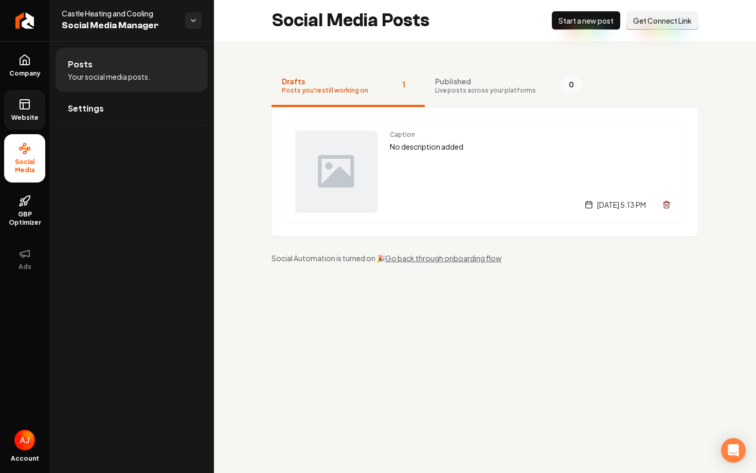
click at [17, 110] on link "Website" at bounding box center [24, 110] width 41 height 40
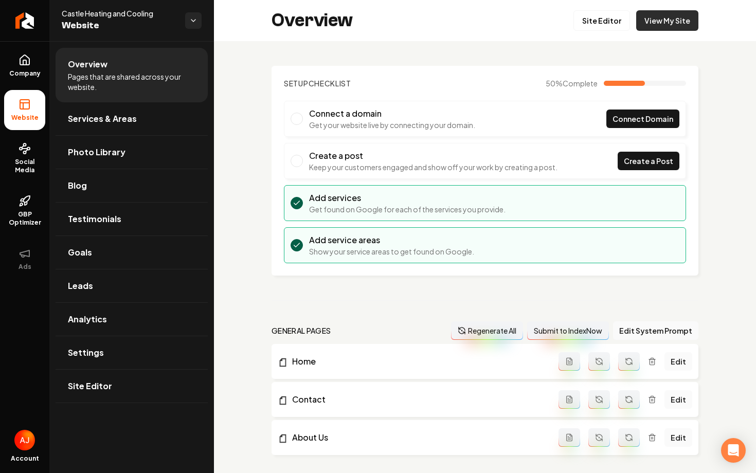
click at [673, 20] on link "View My Site" at bounding box center [667, 20] width 62 height 21
click at [650, 26] on link "View My Site" at bounding box center [667, 20] width 62 height 21
click at [279, 185] on section "Setup Checklist 50 % Complete Connect a domain Get your website live by connect…" at bounding box center [484, 171] width 427 height 210
click at [654, 27] on link "View My Site" at bounding box center [667, 20] width 62 height 21
click at [110, 352] on link "Settings" at bounding box center [132, 352] width 152 height 33
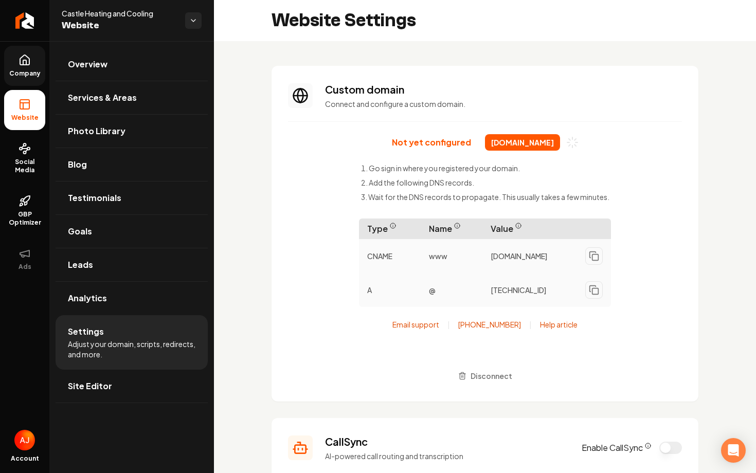
click at [22, 69] on link "Company" at bounding box center [24, 66] width 41 height 40
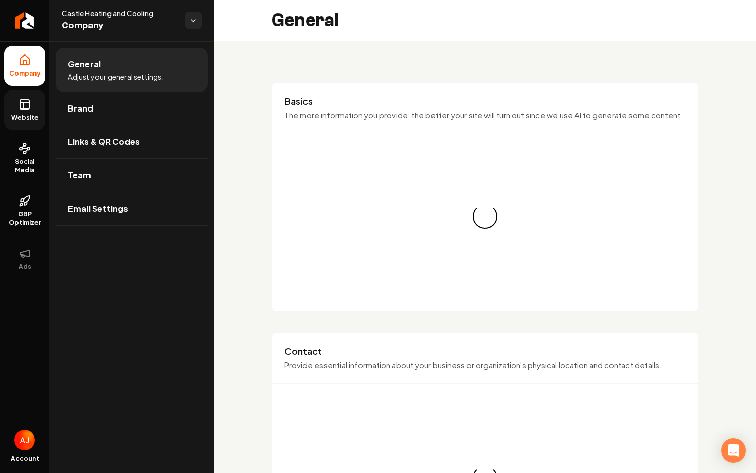
click at [15, 100] on link "Website" at bounding box center [24, 110] width 41 height 40
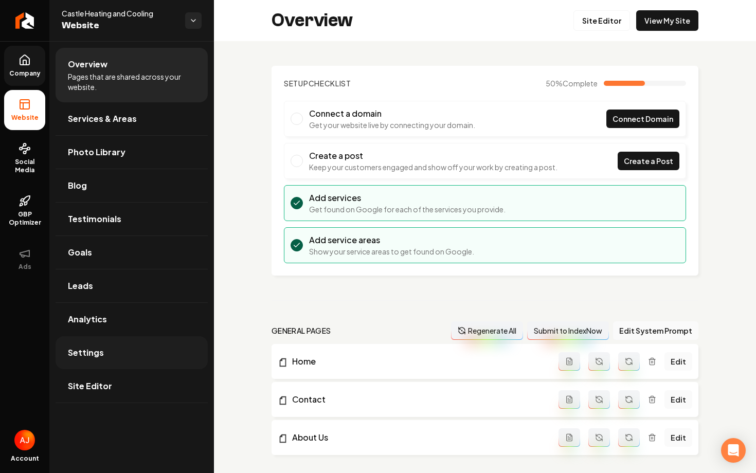
click at [111, 349] on link "Settings" at bounding box center [132, 352] width 152 height 33
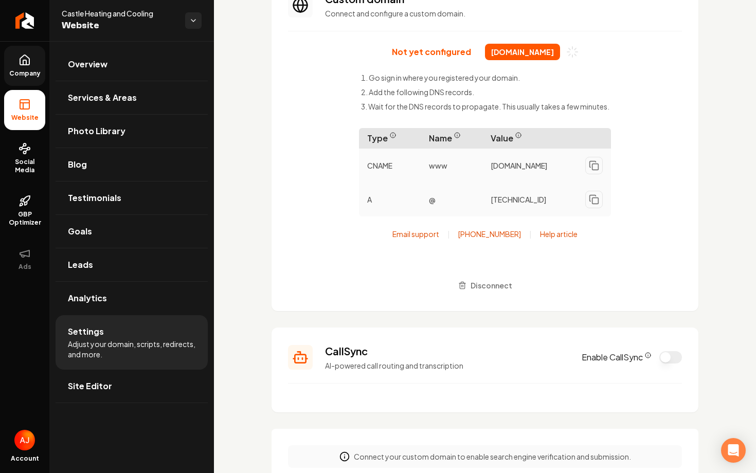
scroll to position [105, 0]
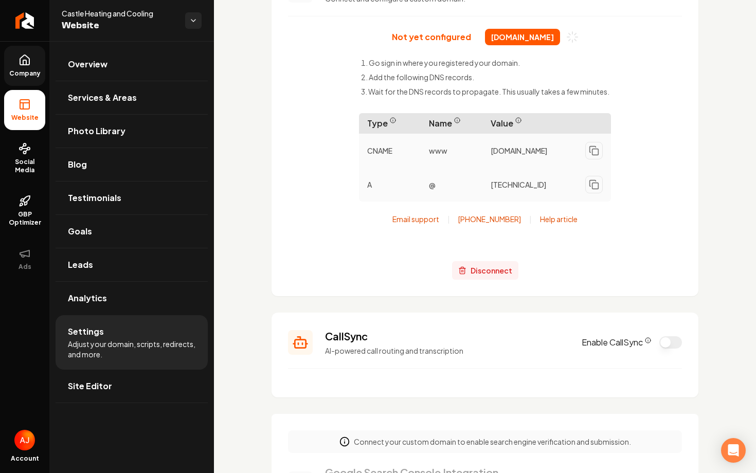
click at [466, 278] on button "Disconnect" at bounding box center [485, 270] width 66 height 19
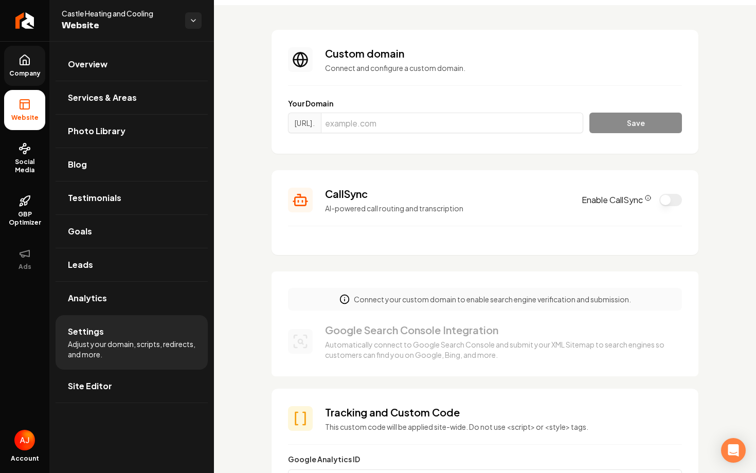
scroll to position [70, 0]
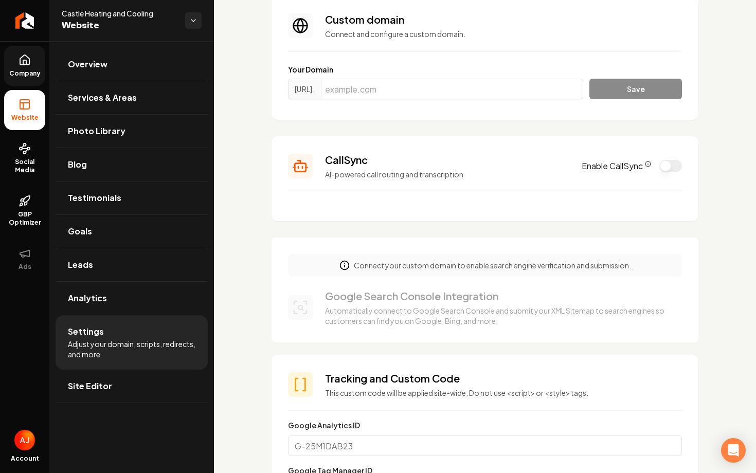
click at [666, 168] on button "Enable CallSync" at bounding box center [670, 166] width 23 height 12
click at [26, 74] on span "Company" at bounding box center [25, 73] width 40 height 8
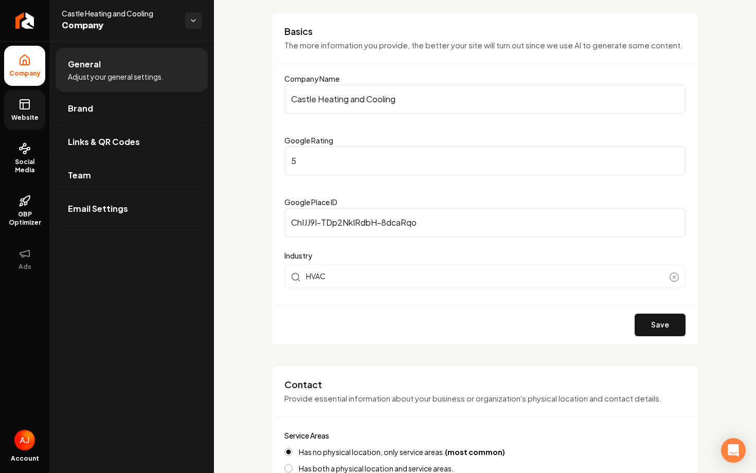
click at [26, 107] on icon at bounding box center [25, 104] width 12 height 12
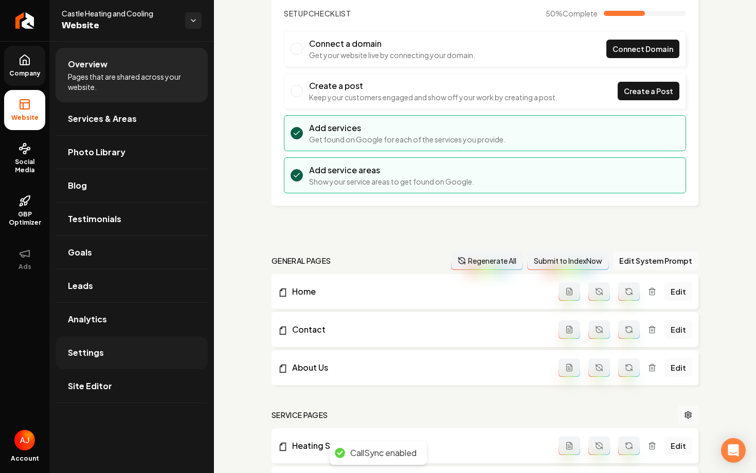
click at [115, 352] on link "Settings" at bounding box center [132, 352] width 152 height 33
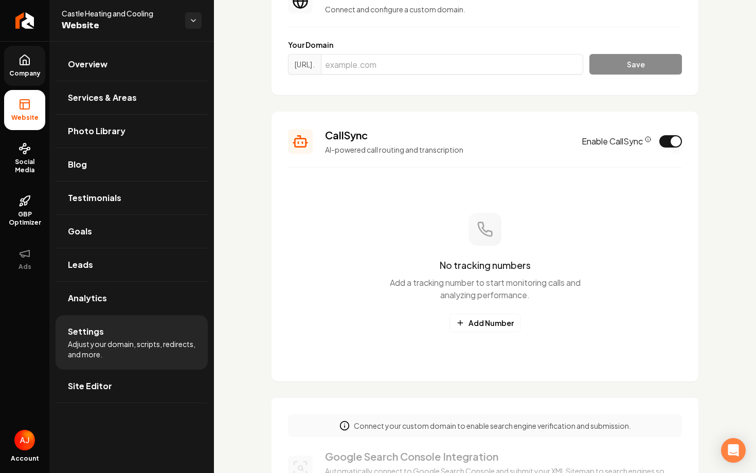
scroll to position [114, 0]
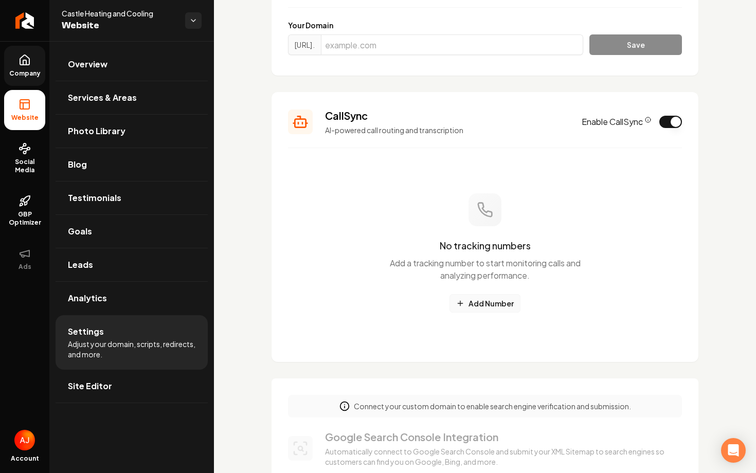
click at [477, 312] on button "Add Number" at bounding box center [484, 303] width 71 height 19
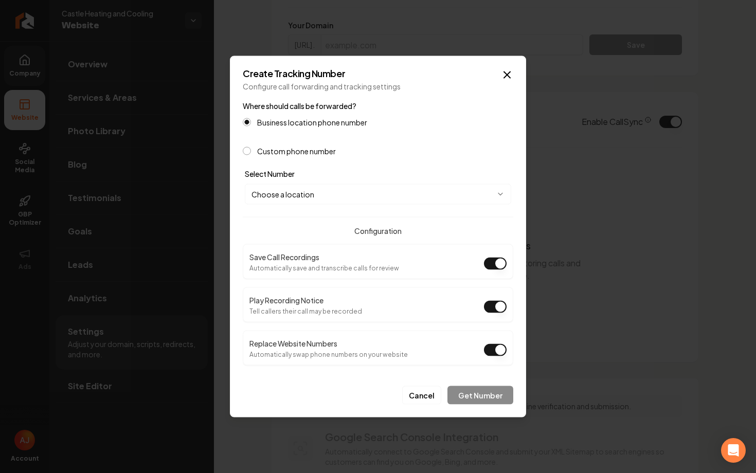
click at [376, 193] on body "Company Website Social Media GBP Optimizer Ads Account Castle Heating and Cooli…" at bounding box center [378, 236] width 756 height 473
select select "**********"
click at [477, 399] on button "Get Number" at bounding box center [480, 395] width 66 height 19
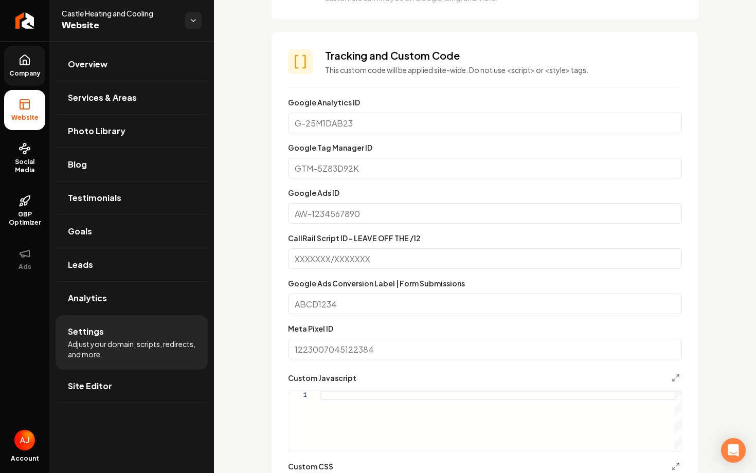
scroll to position [0, 0]
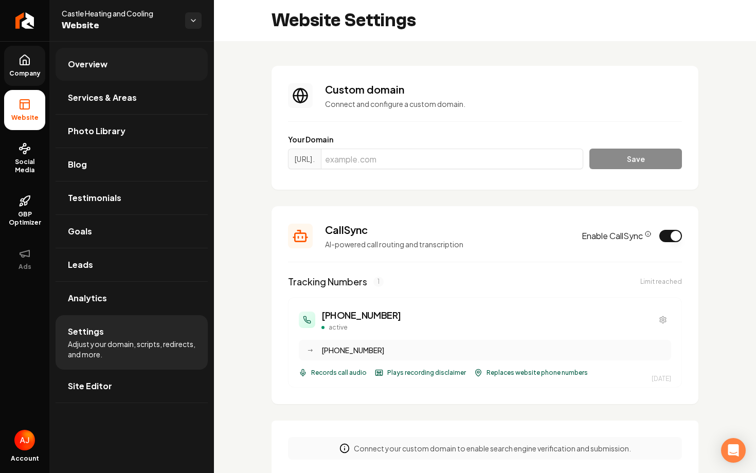
click at [95, 69] on span "Overview" at bounding box center [88, 64] width 40 height 12
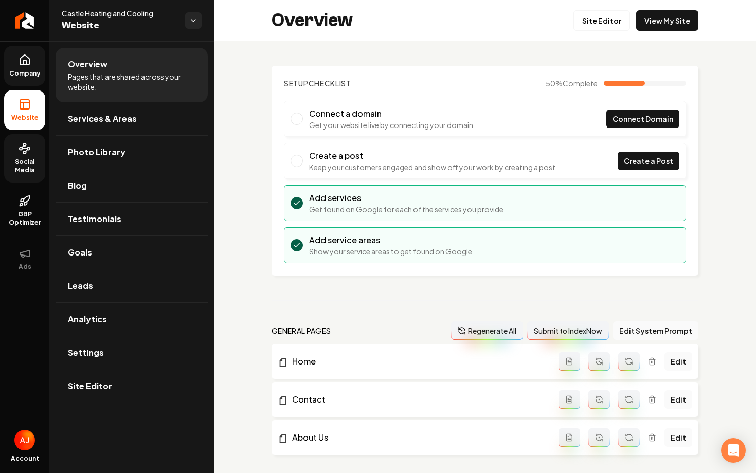
click at [23, 155] on link "Social Media" at bounding box center [24, 158] width 41 height 48
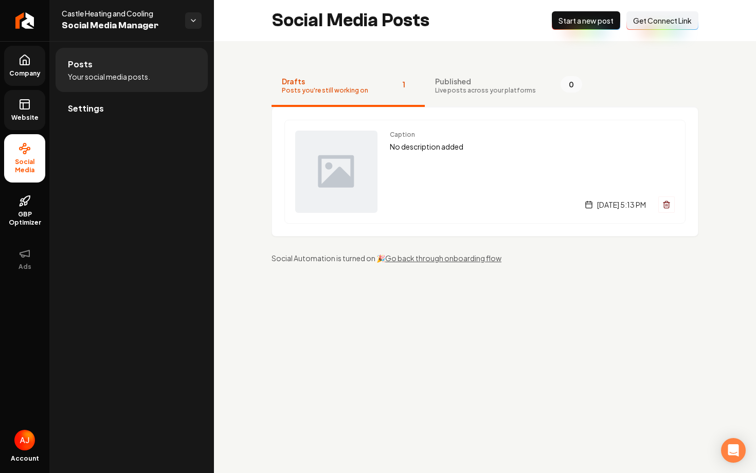
click at [15, 120] on span "Website" at bounding box center [24, 118] width 35 height 8
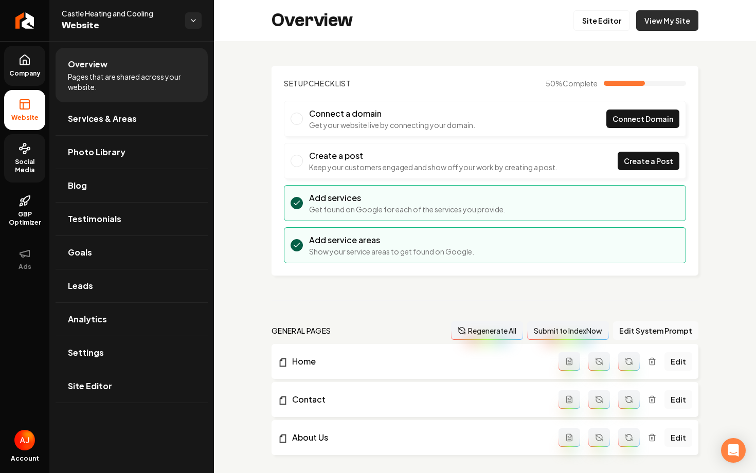
click at [680, 22] on link "View My Site" at bounding box center [667, 20] width 62 height 21
click at [0, 0] on div "Company Website Social Media GBP Optimizer Ads Account Castle Heating and Cooli…" at bounding box center [378, 236] width 756 height 473
click at [140, 275] on link "Leads" at bounding box center [132, 285] width 152 height 33
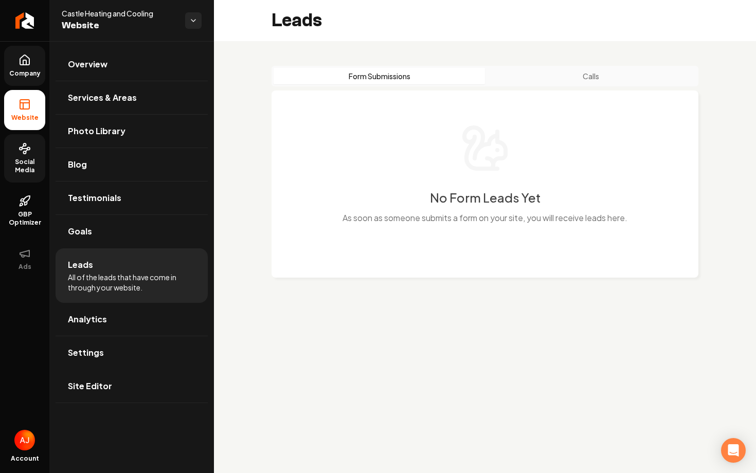
click at [20, 161] on span "Social Media" at bounding box center [24, 166] width 41 height 16
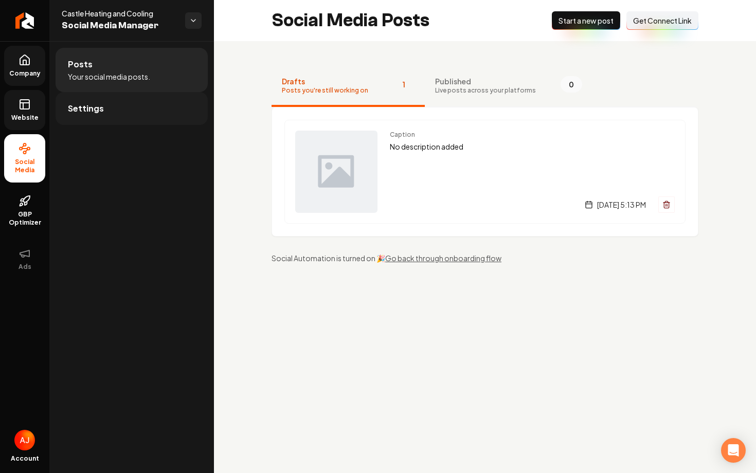
click at [95, 117] on link "Settings" at bounding box center [132, 108] width 152 height 33
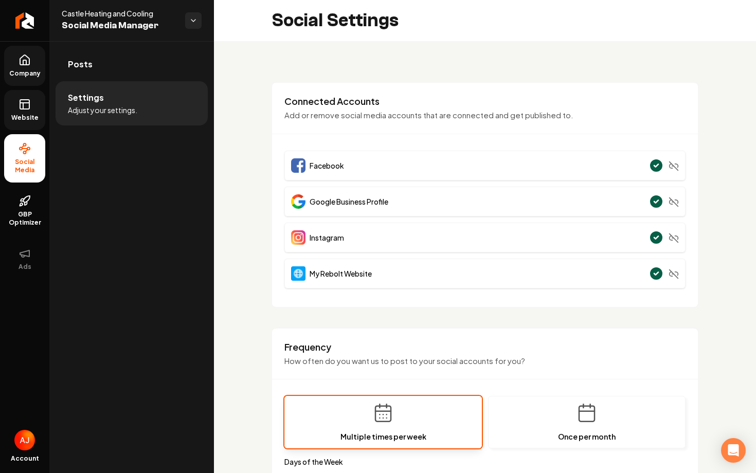
click at [12, 118] on span "Website" at bounding box center [24, 118] width 35 height 8
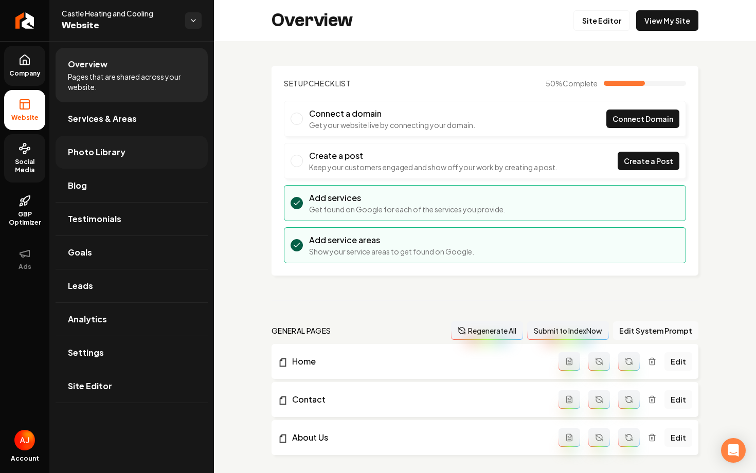
click at [117, 160] on link "Photo Library" at bounding box center [132, 152] width 152 height 33
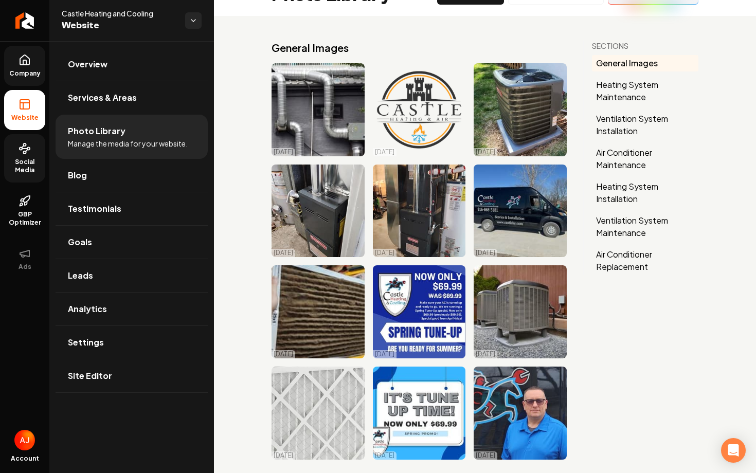
scroll to position [23, 0]
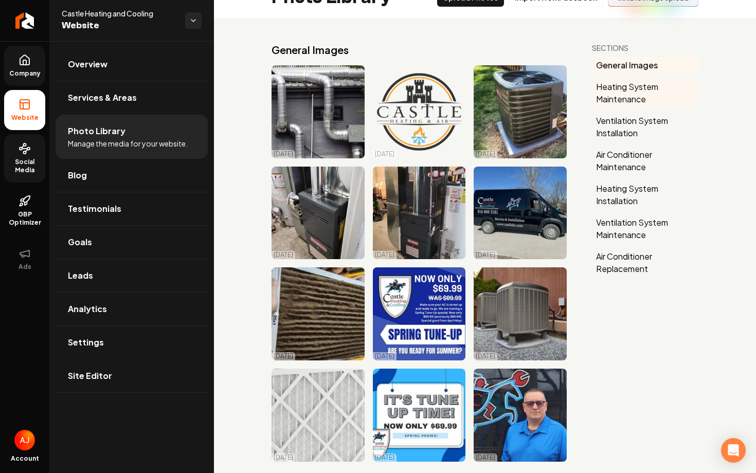
click at [639, 98] on button "Heating System Maintenance" at bounding box center [645, 93] width 106 height 29
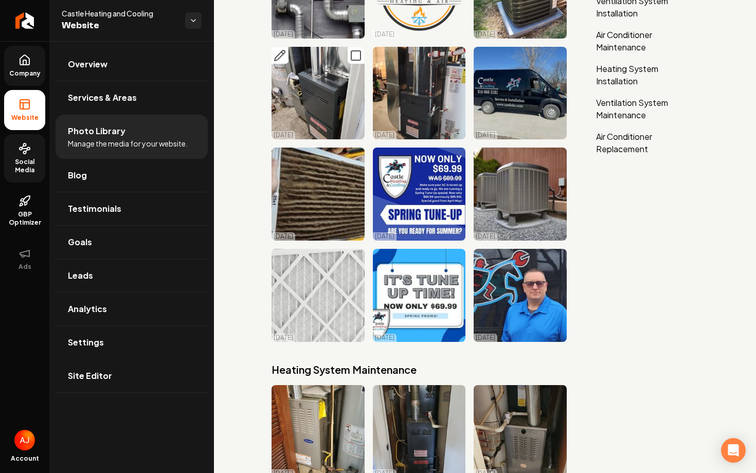
scroll to position [0, 0]
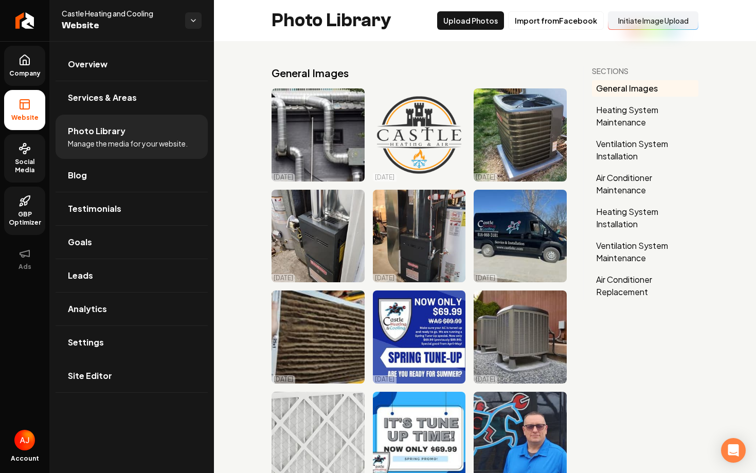
click at [15, 234] on link "GBP Optimizer" at bounding box center [24, 211] width 41 height 48
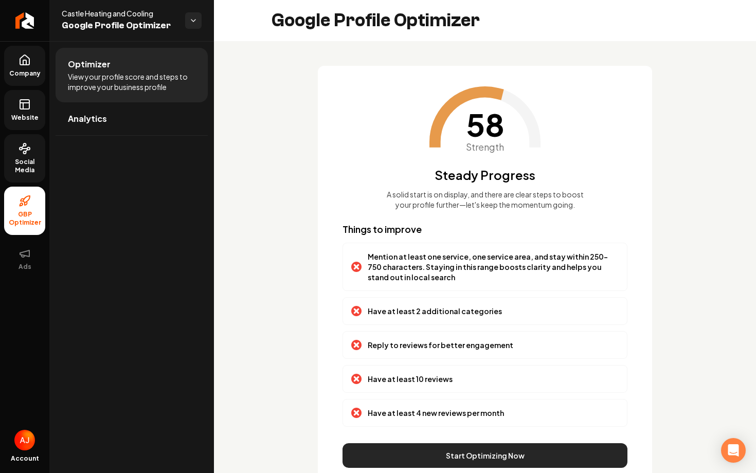
click at [478, 463] on button "Start Optimizing Now" at bounding box center [484, 455] width 285 height 25
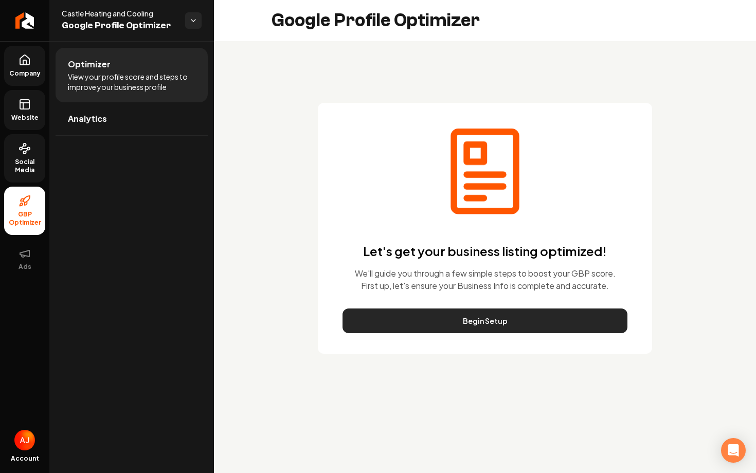
click at [459, 322] on button "Begin Setup" at bounding box center [484, 320] width 285 height 25
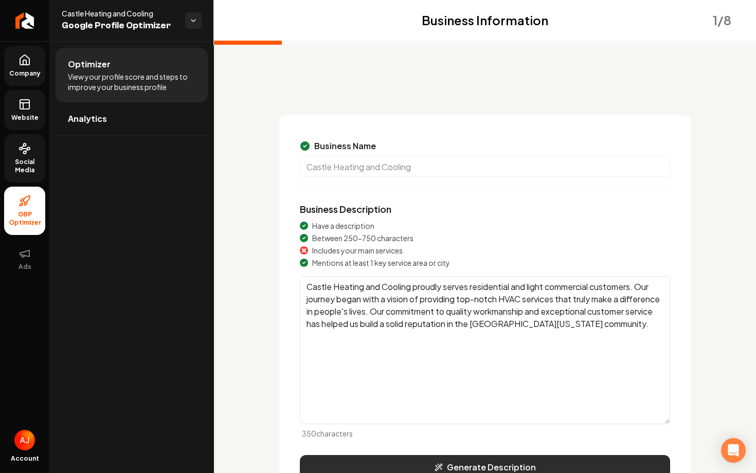
click at [434, 463] on button "Generate Description" at bounding box center [485, 467] width 370 height 25
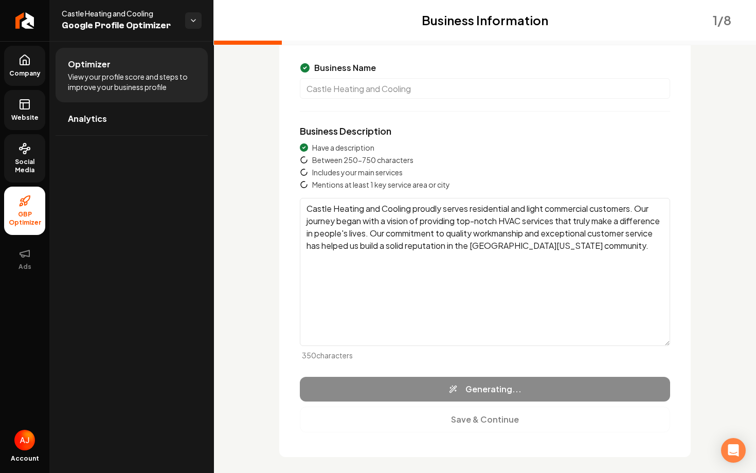
scroll to position [87, 0]
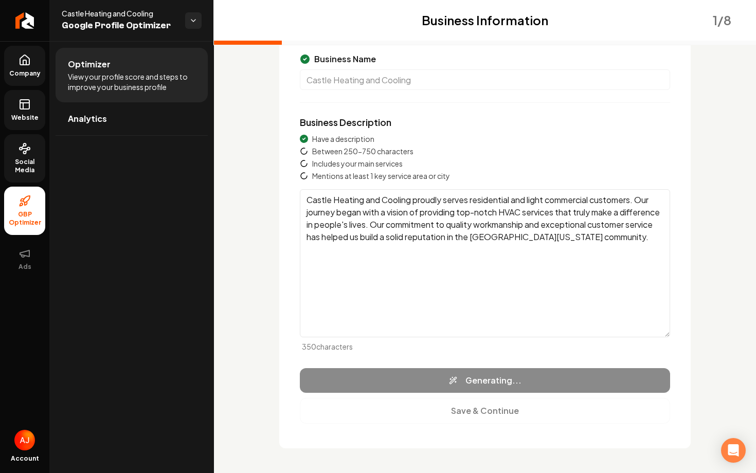
type textarea "Castle Heating and Cooling provides top-tier HVAC solutions for residential and…"
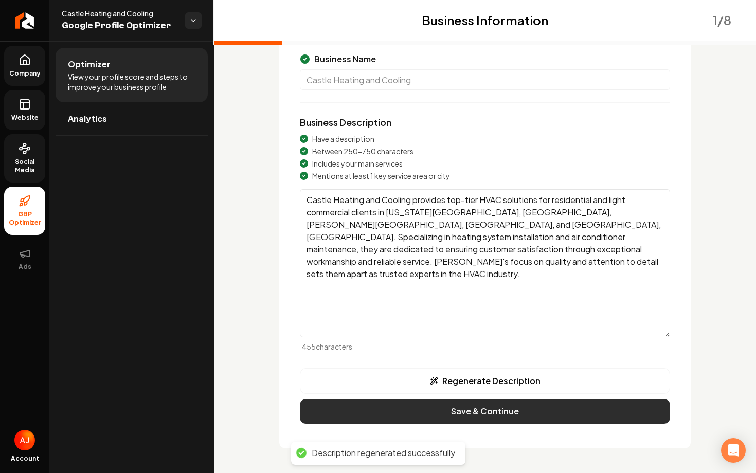
click at [482, 412] on button "Save & Continue" at bounding box center [485, 411] width 370 height 25
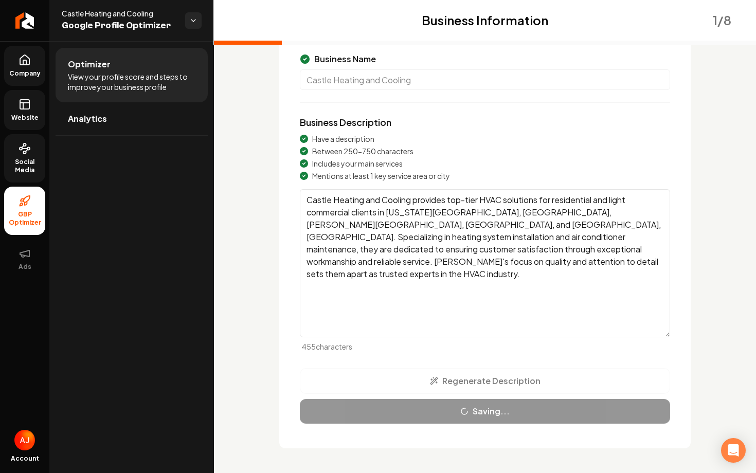
scroll to position [14, 0]
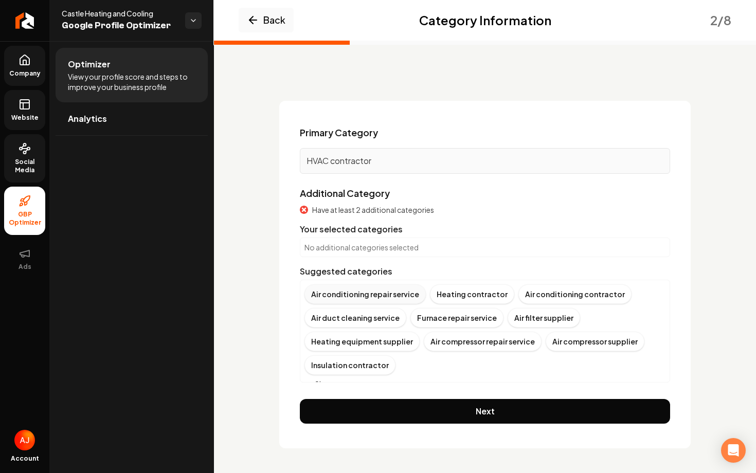
click at [380, 295] on div "Air conditioning repair service" at bounding box center [364, 294] width 121 height 20
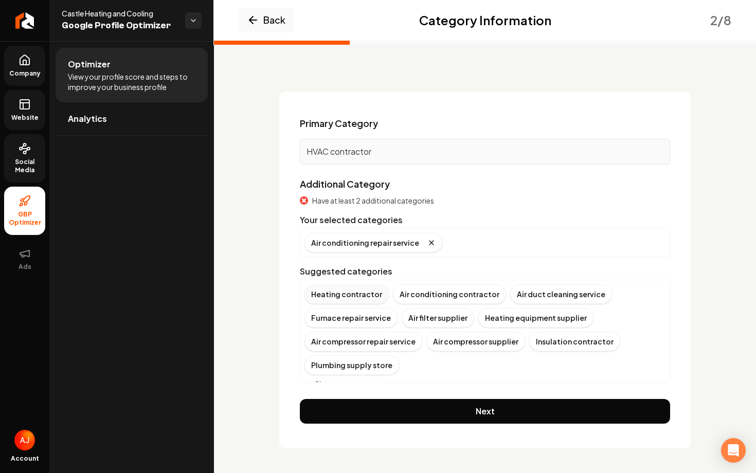
click at [363, 297] on div "Heating contractor" at bounding box center [346, 294] width 84 height 20
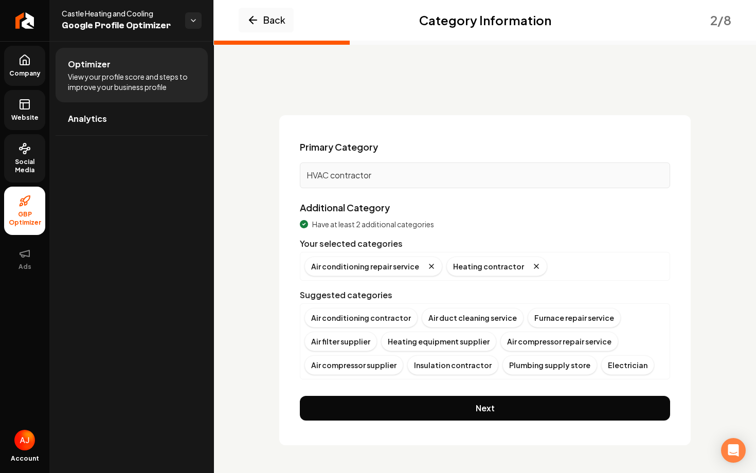
scroll to position [0, 0]
click at [350, 315] on div "Air conditioning contractor" at bounding box center [360, 318] width 113 height 20
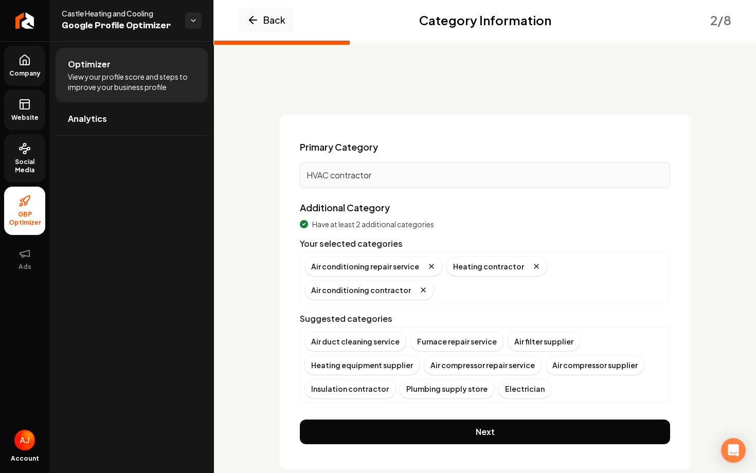
click at [350, 332] on div "Air duct cleaning service" at bounding box center [355, 342] width 102 height 20
click at [353, 345] on div "Furnace repair service" at bounding box center [350, 342] width 93 height 20
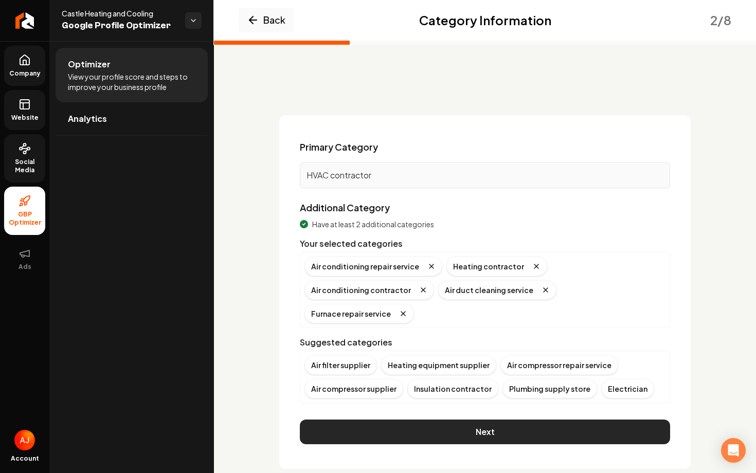
click at [518, 420] on button "Next" at bounding box center [485, 432] width 370 height 25
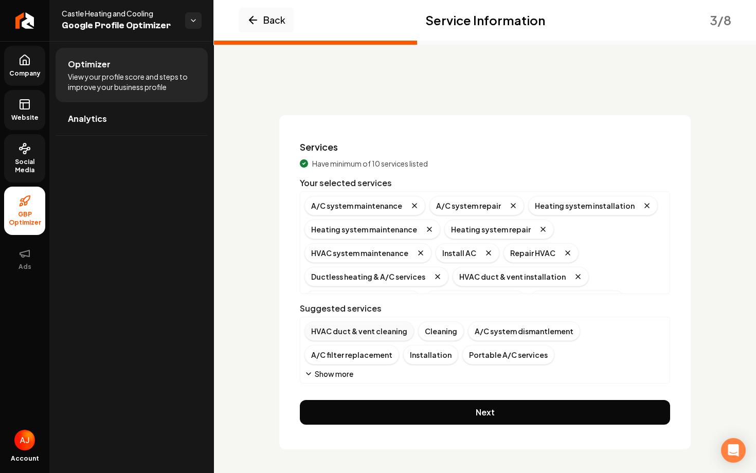
click at [394, 332] on div "HVAC duct & vent cleaning" at bounding box center [359, 331] width 110 height 20
click at [396, 332] on div "A/C system dismantlement" at bounding box center [410, 331] width 112 height 20
click at [396, 332] on div "A/C filter replacement" at bounding box center [401, 331] width 95 height 20
click at [523, 333] on div "A/C system vent cleaning" at bounding box center [561, 331] width 105 height 20
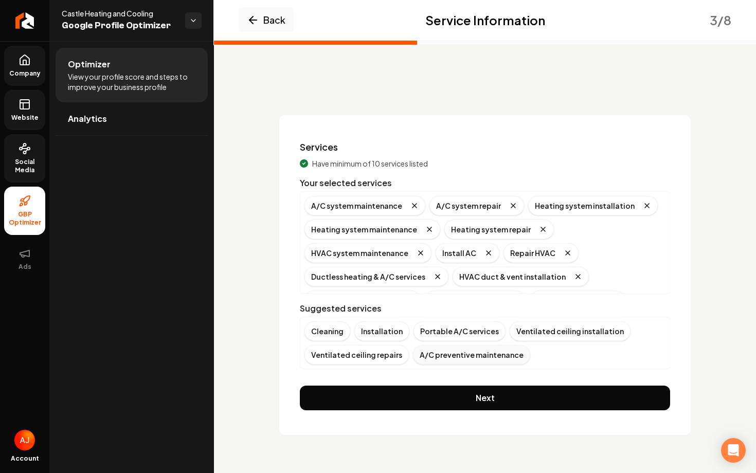
click at [481, 361] on div "A/C preventive maintenance" at bounding box center [471, 355] width 117 height 20
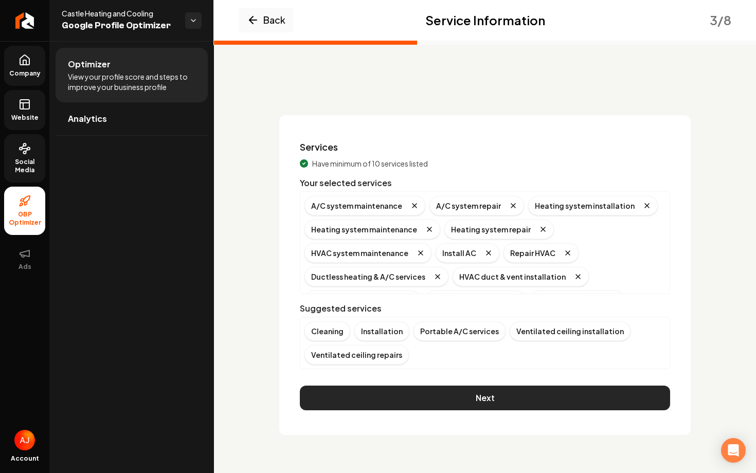
click at [446, 398] on button "Next" at bounding box center [485, 398] width 370 height 25
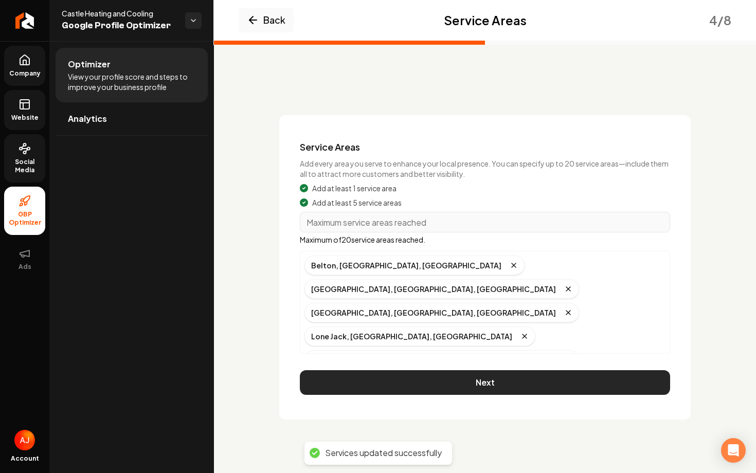
click at [430, 381] on button "Next" at bounding box center [485, 382] width 370 height 25
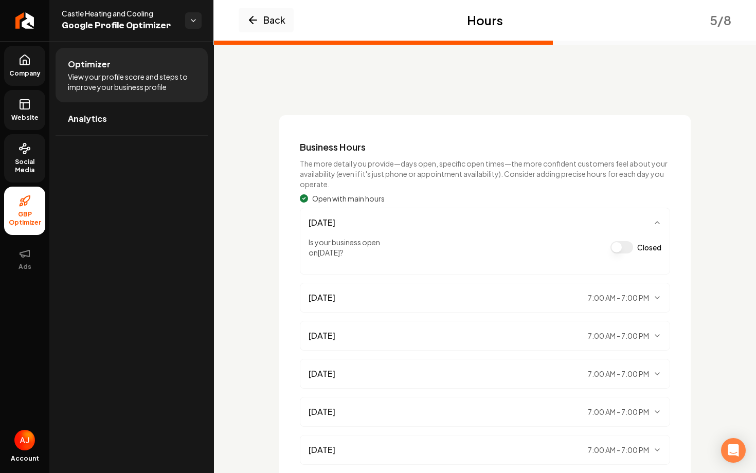
scroll to position [120, 0]
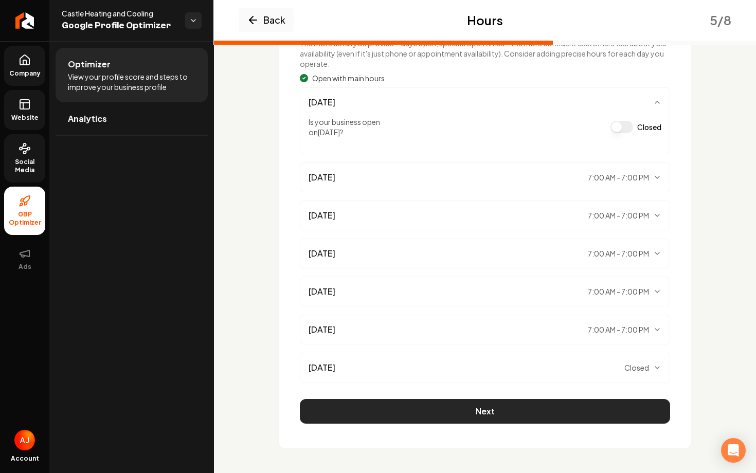
click at [516, 406] on button "Next" at bounding box center [485, 411] width 370 height 25
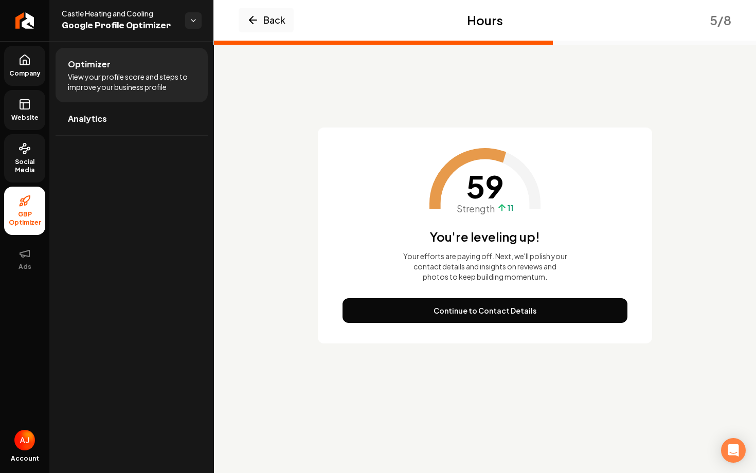
scroll to position [0, 0]
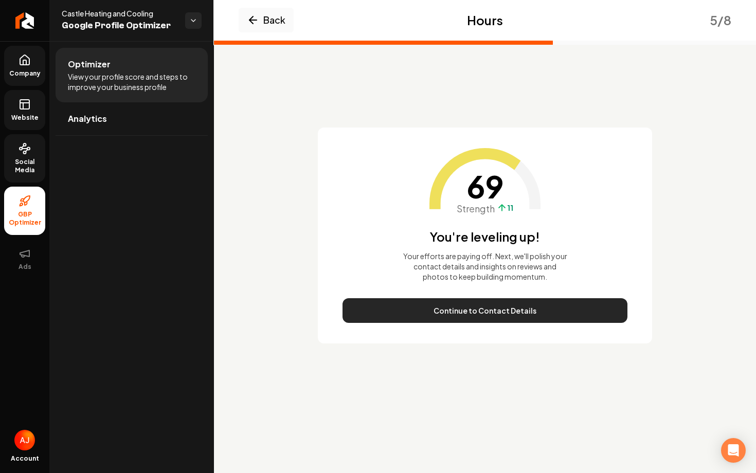
click at [486, 311] on button "Continue to Contact Details" at bounding box center [484, 310] width 285 height 25
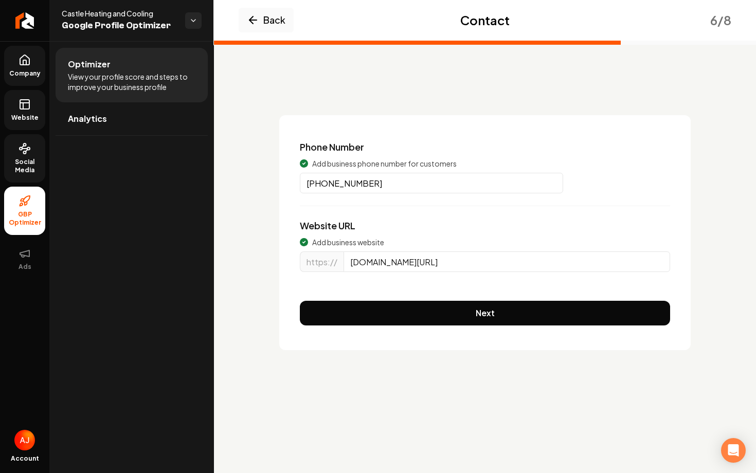
click at [486, 311] on div "Phone Number Add business phone number for customers (816) 868-3181 Website URL…" at bounding box center [484, 232] width 411 height 235
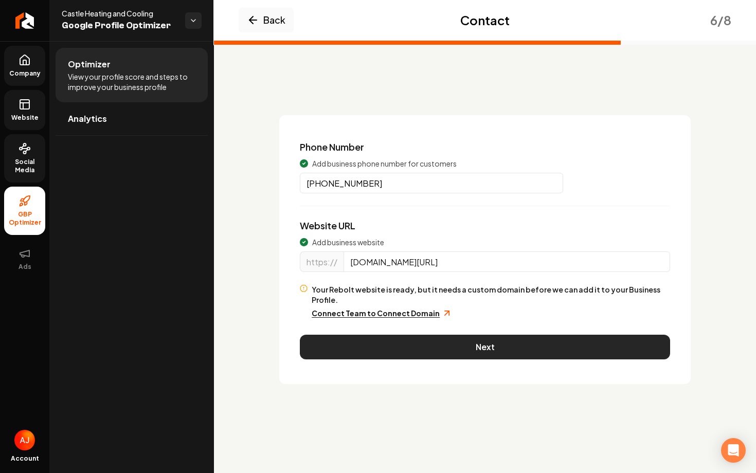
click at [486, 335] on button "Next" at bounding box center [485, 347] width 370 height 25
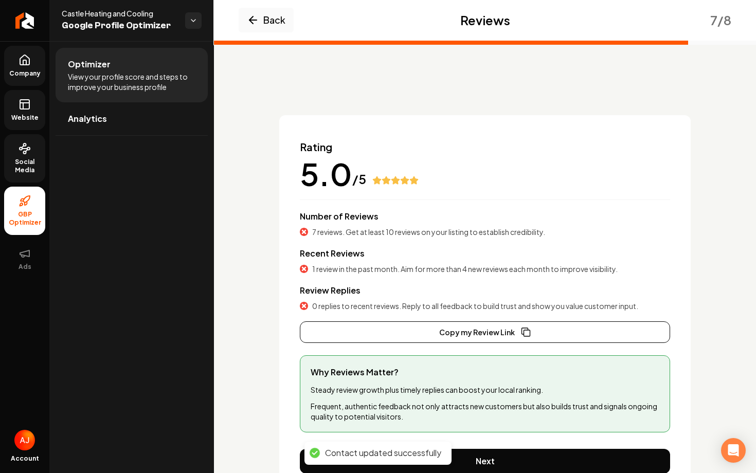
scroll to position [50, 0]
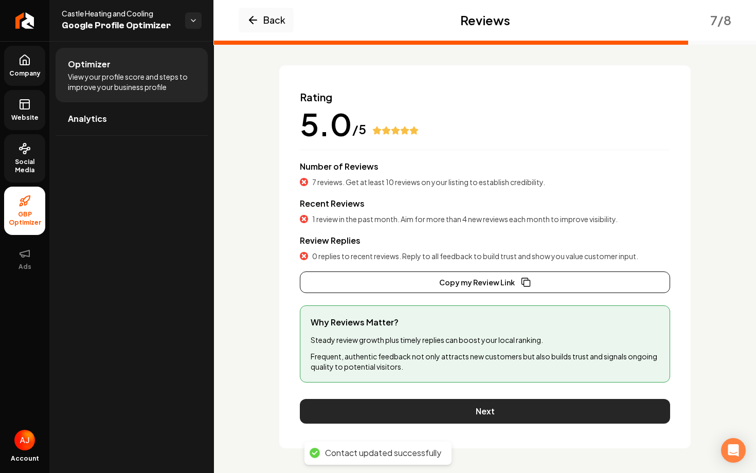
click at [480, 414] on button "Next" at bounding box center [485, 411] width 370 height 25
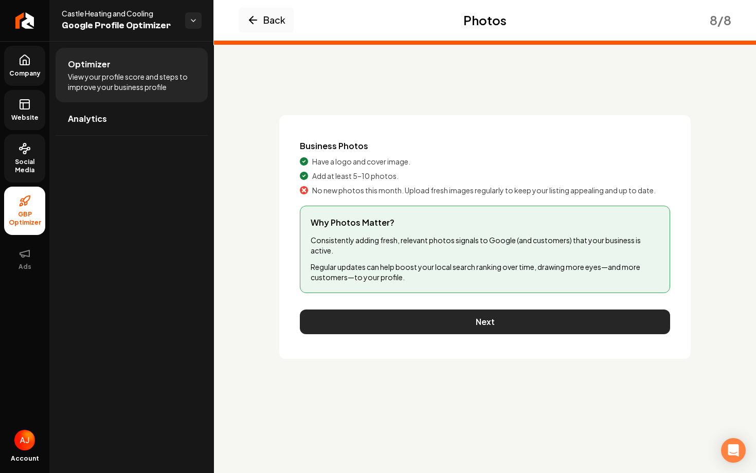
click at [483, 321] on button "Next" at bounding box center [485, 321] width 370 height 25
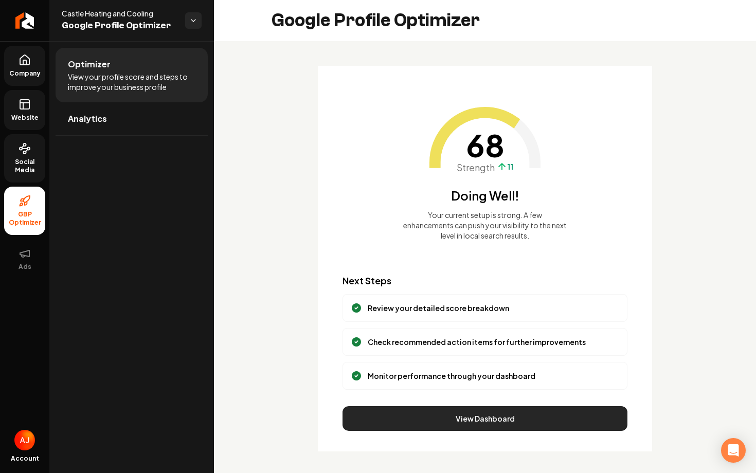
click at [502, 422] on button "View Dashboard" at bounding box center [484, 418] width 285 height 25
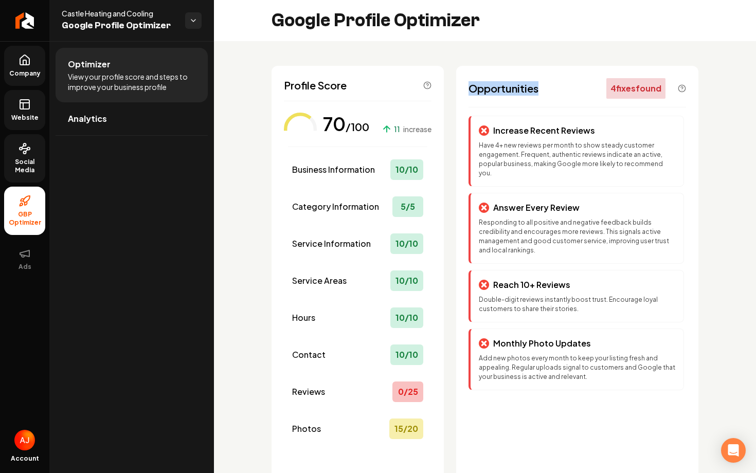
drag, startPoint x: 540, startPoint y: 89, endPoint x: 442, endPoint y: 90, distance: 97.7
click at [440, 92] on div "Profile Score 70 /100 11 increase Business Information 10 / 10 Category Informa…" at bounding box center [484, 303] width 427 height 474
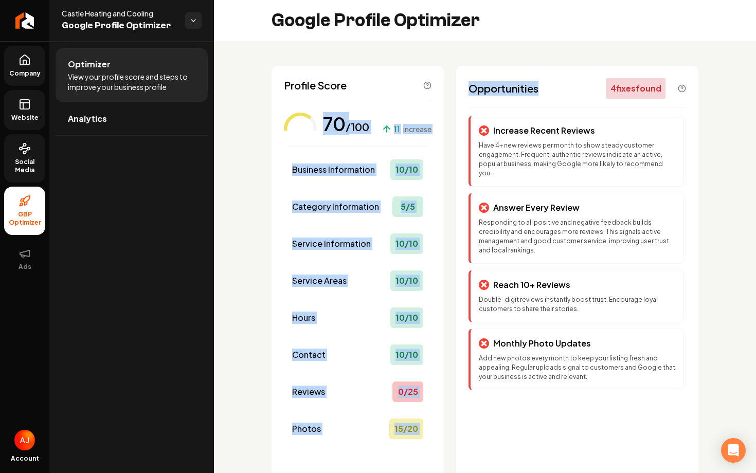
click at [442, 60] on div "Profile Score 70 /100 11 increase Business Information 10 / 10 Category Informa…" at bounding box center [485, 302] width 542 height 523
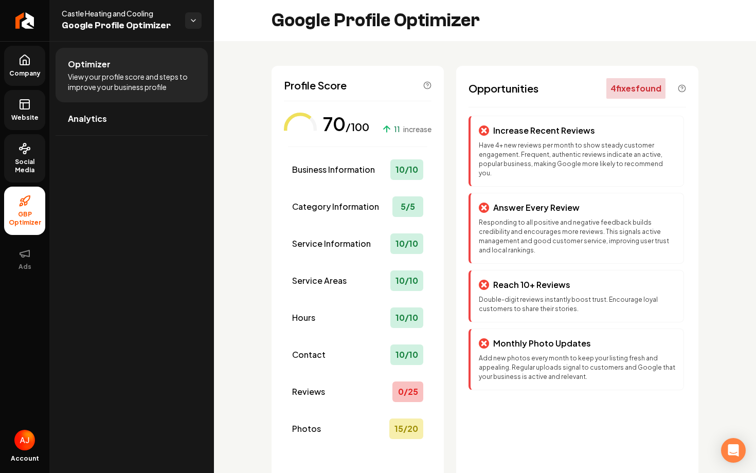
click at [159, 197] on div "Optimizer View your profile score and steps to improve your business profile An…" at bounding box center [131, 257] width 165 height 432
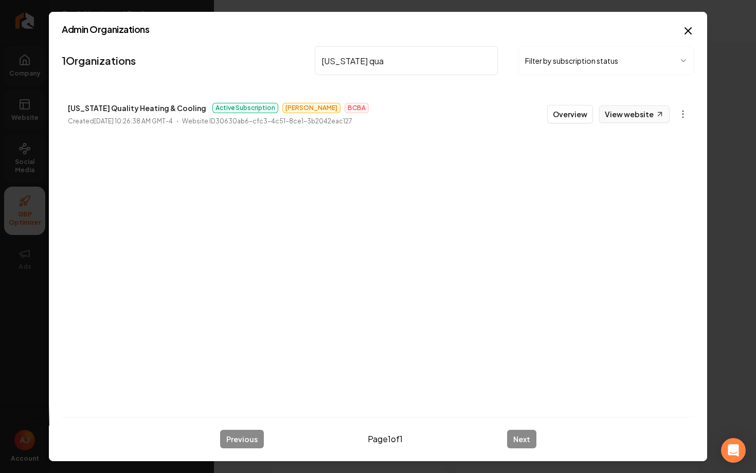
click at [622, 112] on link "View website" at bounding box center [634, 113] width 70 height 17
drag, startPoint x: 369, startPoint y: 60, endPoint x: 283, endPoint y: 60, distance: 86.4
click at [283, 60] on nav "1 Organizations utah qua Filter by subscription status" at bounding box center [378, 64] width 632 height 45
type input "superior roofing"
click at [577, 119] on button "Overview" at bounding box center [570, 114] width 46 height 19
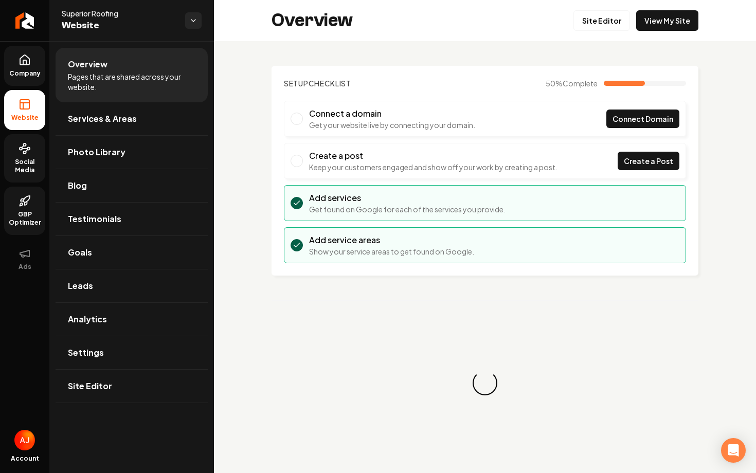
click at [21, 154] on icon at bounding box center [25, 148] width 12 height 12
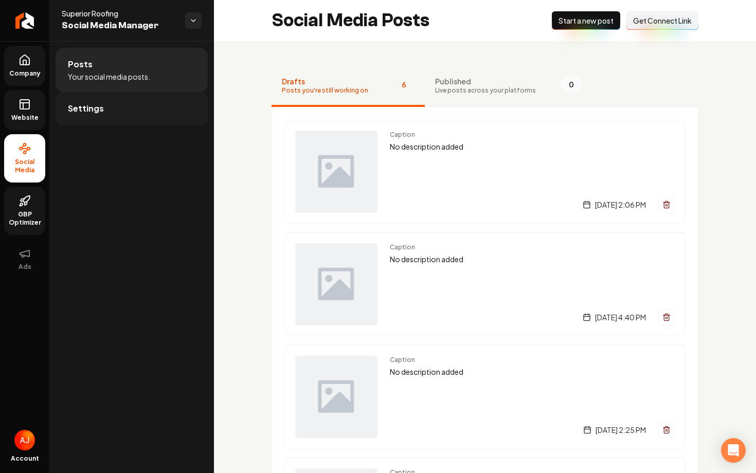
click at [94, 116] on link "Settings" at bounding box center [132, 108] width 152 height 33
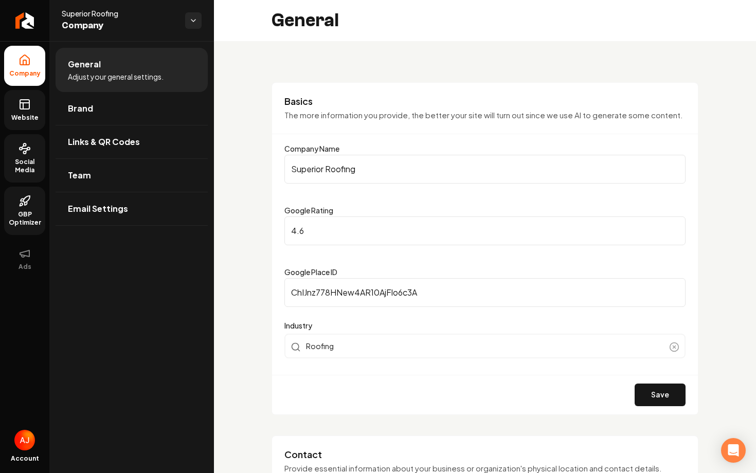
click at [20, 120] on span "Website" at bounding box center [24, 118] width 35 height 8
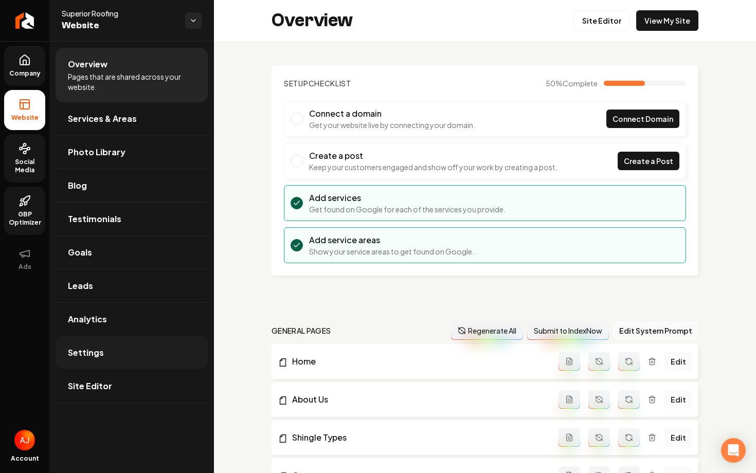
click at [114, 355] on link "Settings" at bounding box center [132, 352] width 152 height 33
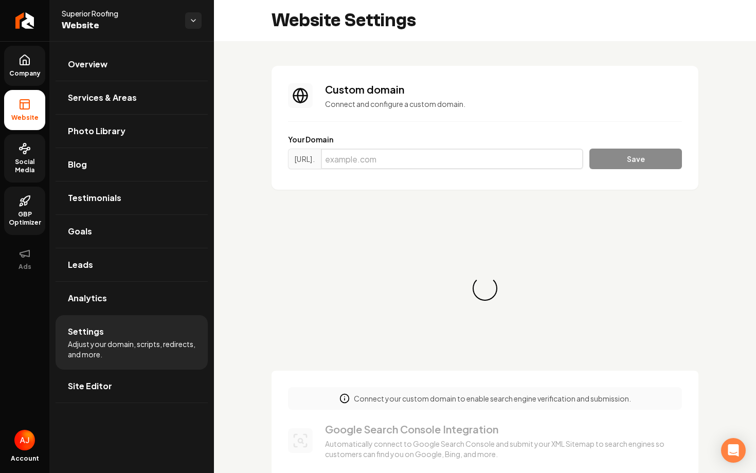
click at [375, 161] on input "Main content area" at bounding box center [452, 159] width 262 height 21
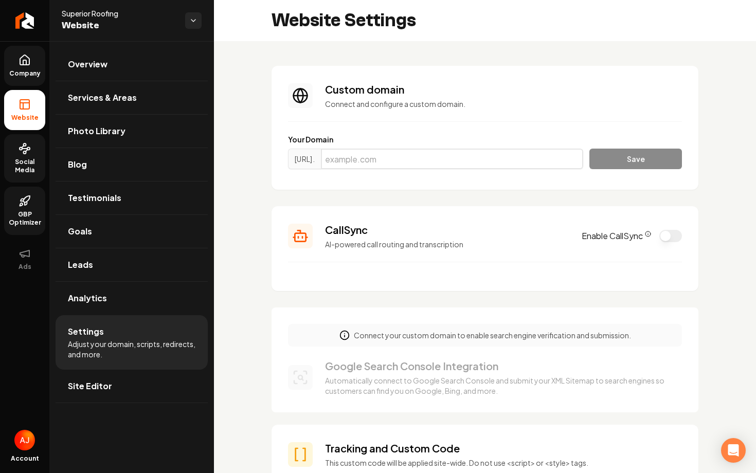
paste input "superiorroofers.org"
type input "superiorroofers.org"
click at [599, 163] on button "Save" at bounding box center [635, 159] width 93 height 21
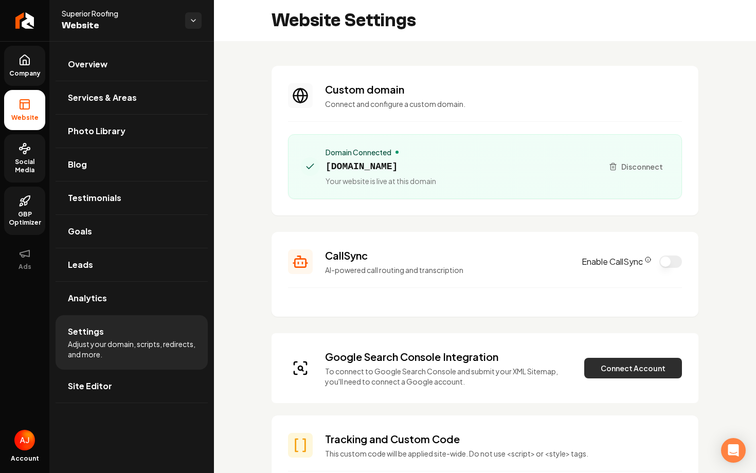
click at [622, 369] on button "Connect Account" at bounding box center [633, 368] width 98 height 21
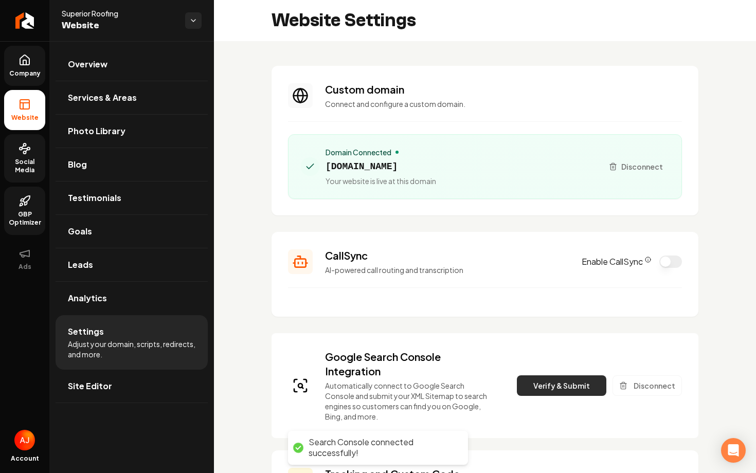
click at [541, 389] on button "Verify & Submit" at bounding box center [561, 385] width 89 height 21
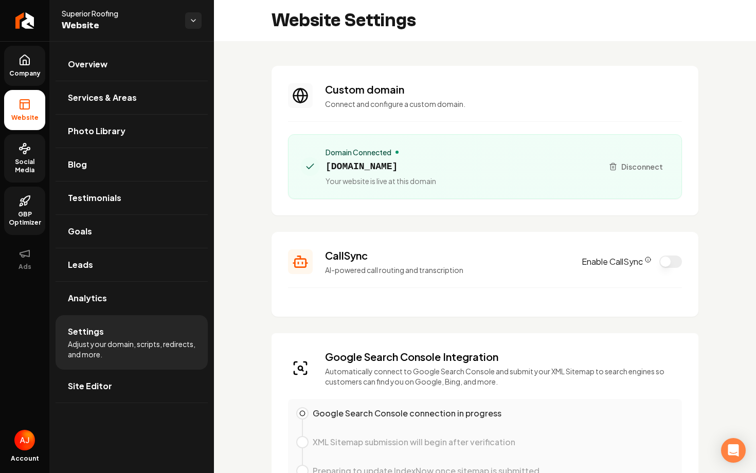
drag, startPoint x: 485, startPoint y: 162, endPoint x: 327, endPoint y: 163, distance: 157.8
click at [326, 163] on div "Domain Connected superiorroofers.org Your website is live at this domain" at bounding box center [448, 166] width 294 height 39
copy span "superiorroofers.org"
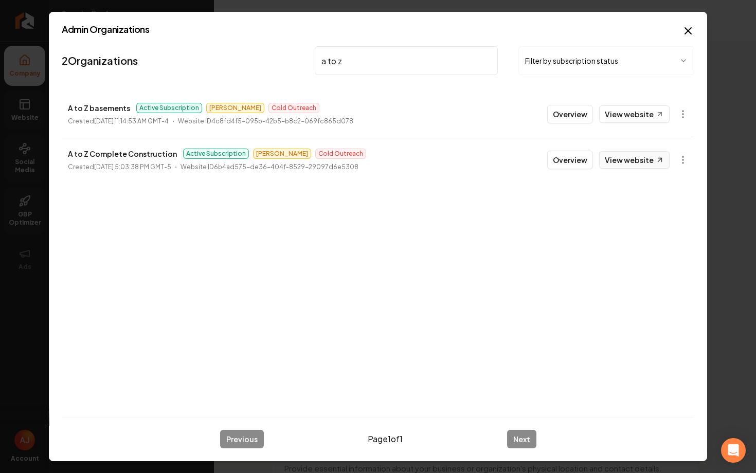
click at [618, 162] on link "View website" at bounding box center [634, 159] width 70 height 17
drag, startPoint x: 322, startPoint y: 63, endPoint x: 298, endPoint y: 63, distance: 24.7
click at [298, 63] on nav "2 Organizations a to z Filter by subscription status" at bounding box center [378, 64] width 632 height 45
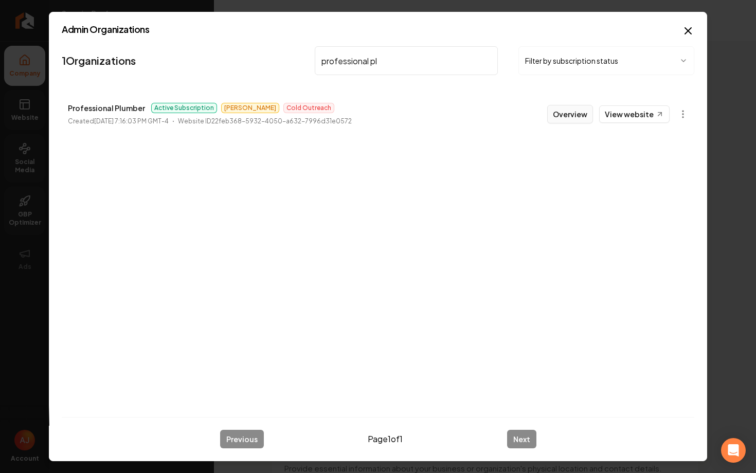
type input "professional pl"
click at [563, 122] on button "Overview" at bounding box center [570, 114] width 46 height 19
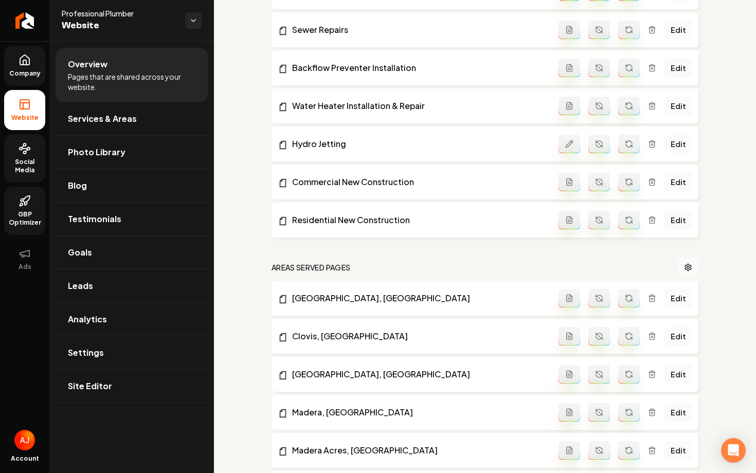
scroll to position [914, 0]
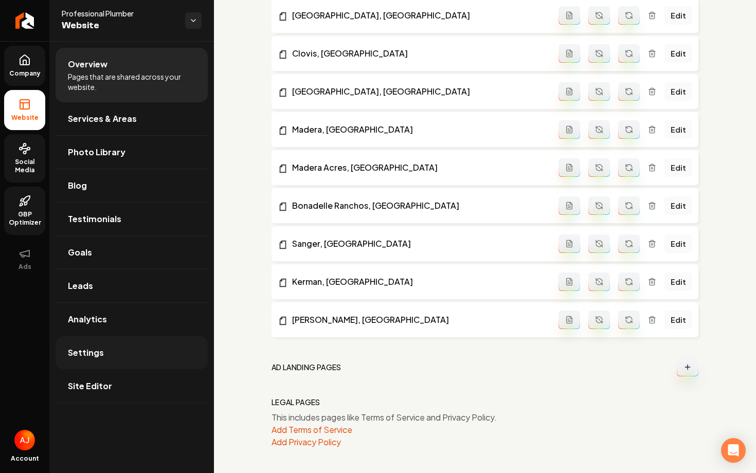
click at [73, 342] on link "Settings" at bounding box center [132, 352] width 152 height 33
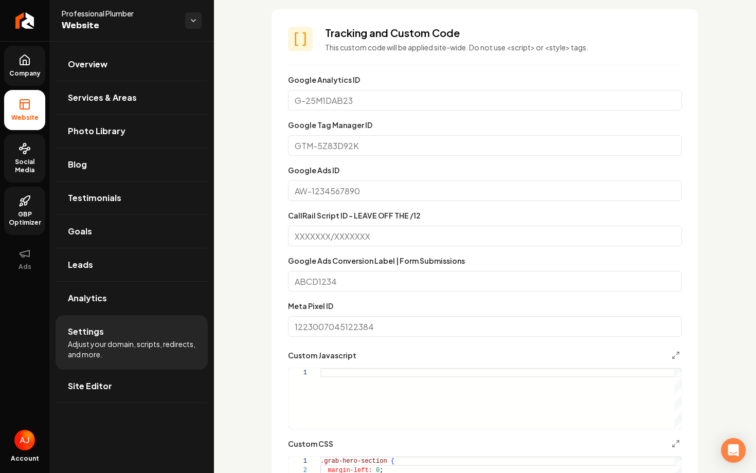
scroll to position [577, 0]
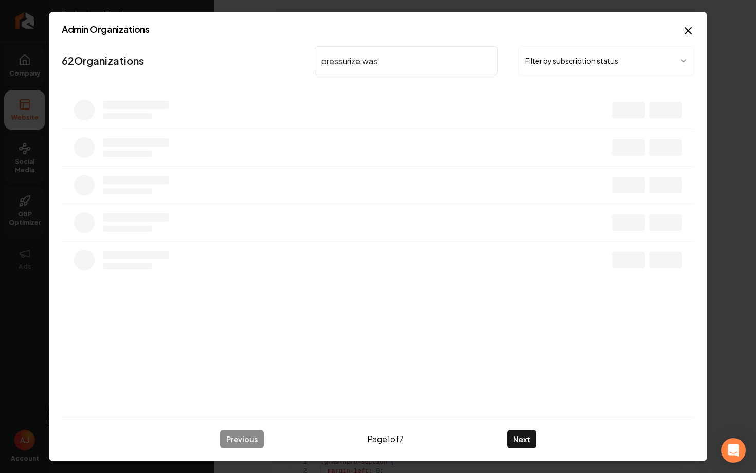
type input "pressurize wash"
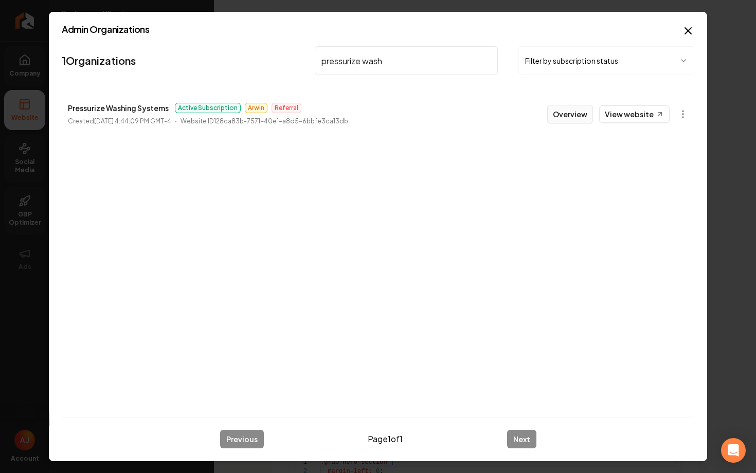
click at [566, 114] on button "Overview" at bounding box center [570, 114] width 46 height 19
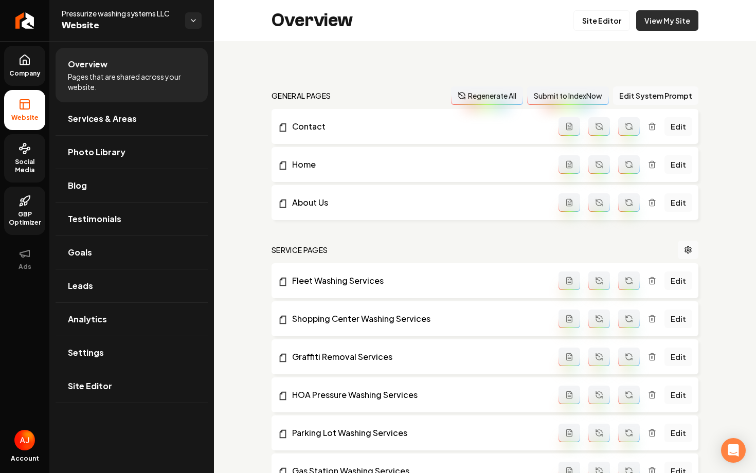
click at [655, 22] on link "View My Site" at bounding box center [667, 20] width 62 height 21
click at [33, 74] on span "Company" at bounding box center [25, 73] width 40 height 8
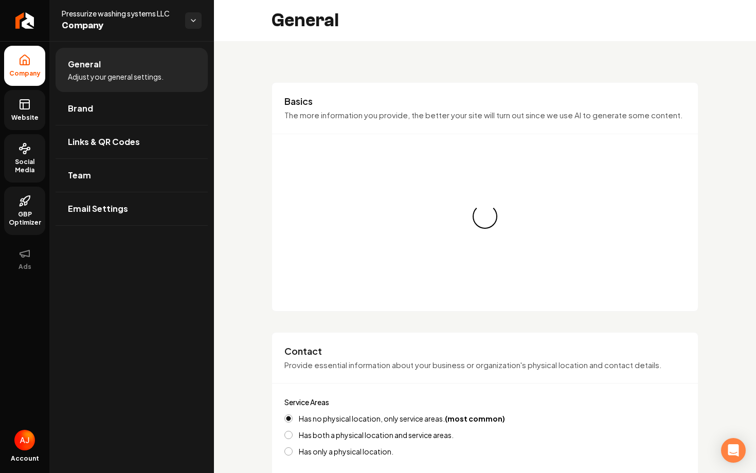
click at [32, 109] on link "Website" at bounding box center [24, 110] width 41 height 40
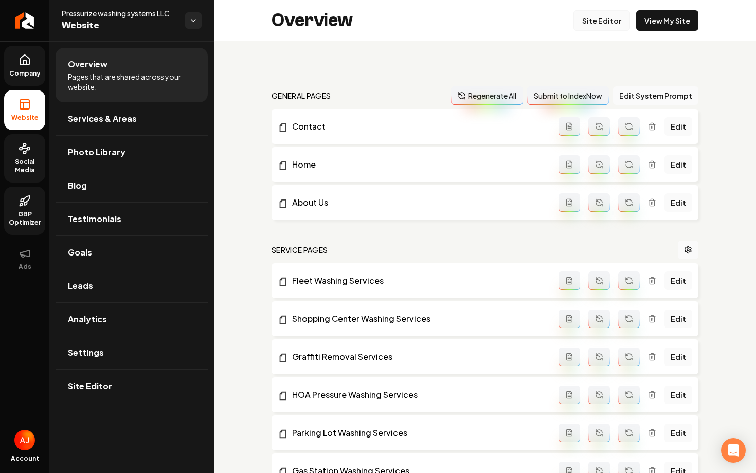
click at [587, 22] on link "Site Editor" at bounding box center [601, 20] width 57 height 21
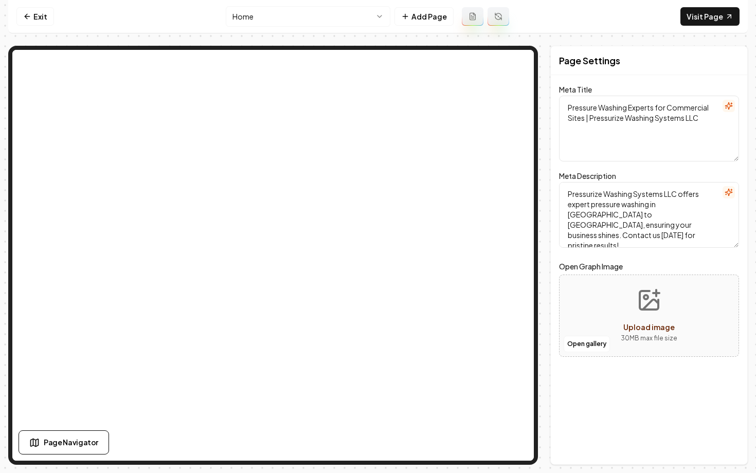
drag, startPoint x: 688, startPoint y: 225, endPoint x: 660, endPoint y: 234, distance: 30.2
click at [660, 234] on textarea "Pressurize Washing Systems LLC offers expert pressure washing in Ventura to San…" at bounding box center [649, 215] width 180 height 66
click at [650, 207] on textarea "Pressurize Washing Systems LLC offers expert pressure washing in Ventura to San…" at bounding box center [649, 215] width 180 height 66
click at [688, 240] on textarea "Pressurize Washing Systems LLC offers expert pressure washing and professional …" at bounding box center [649, 215] width 180 height 66
type textarea "Pressurize Washing Systems LLC offers expert pressure washing and professional …"
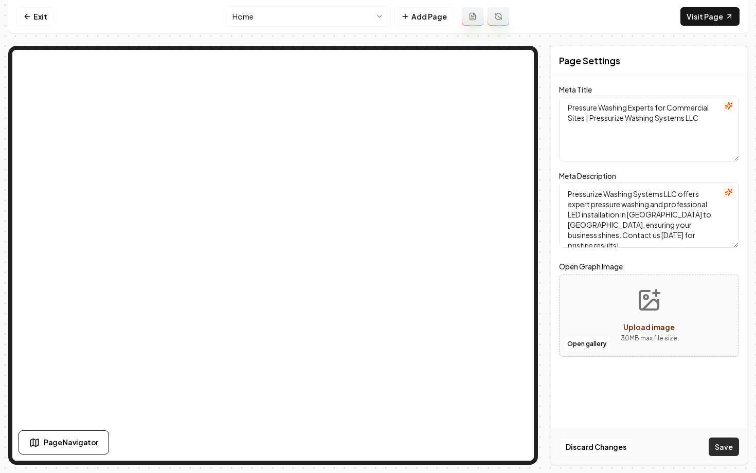
click at [720, 452] on button "Save" at bounding box center [723, 447] width 30 height 19
click at [707, 14] on link "Visit Page" at bounding box center [709, 16] width 59 height 19
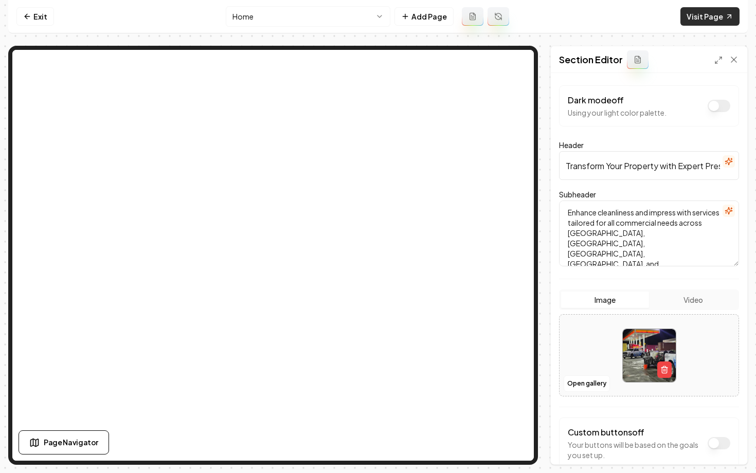
click at [711, 13] on link "Visit Page" at bounding box center [709, 16] width 59 height 19
click at [625, 170] on input "Transform Your Property with Expert Pressure Washing" at bounding box center [649, 165] width 180 height 29
drag, startPoint x: 625, startPoint y: 170, endPoint x: 734, endPoint y: 170, distance: 109.5
click at [735, 170] on input "Transform Your Property with Expert Pressure Washing" at bounding box center [649, 165] width 180 height 29
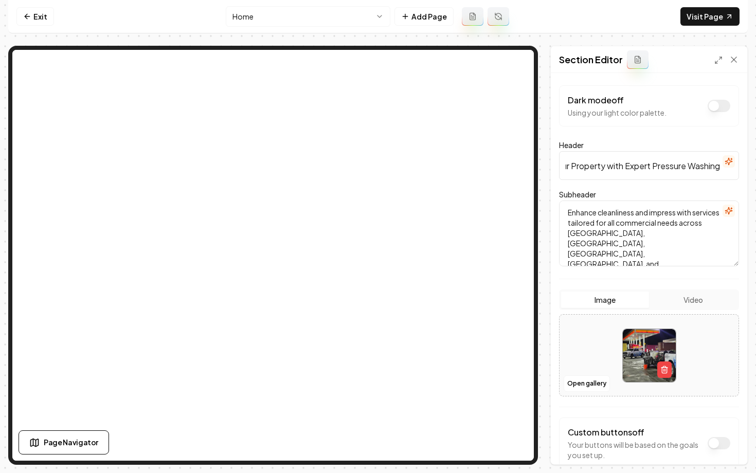
click at [719, 167] on input "Transform Your Property with Expert Pressure Washing" at bounding box center [649, 165] width 180 height 29
click at [715, 448] on button "Save" at bounding box center [723, 447] width 30 height 19
drag, startPoint x: 667, startPoint y: 171, endPoint x: 754, endPoint y: 171, distance: 86.9
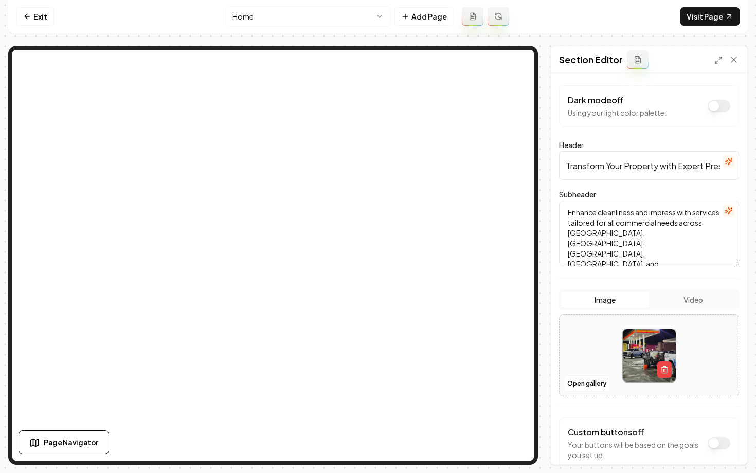
click at [754, 171] on div "Computer Required This feature is only available on a computer. Please switch t…" at bounding box center [378, 236] width 756 height 473
drag, startPoint x: 675, startPoint y: 159, endPoint x: 755, endPoint y: 171, distance: 81.1
click at [755, 171] on div "Computer Required This feature is only available on a computer. Please switch t…" at bounding box center [378, 236] width 756 height 473
click at [659, 167] on input "Transform Your Property with Expert Pressure Washing and LED Installation" at bounding box center [649, 165] width 180 height 29
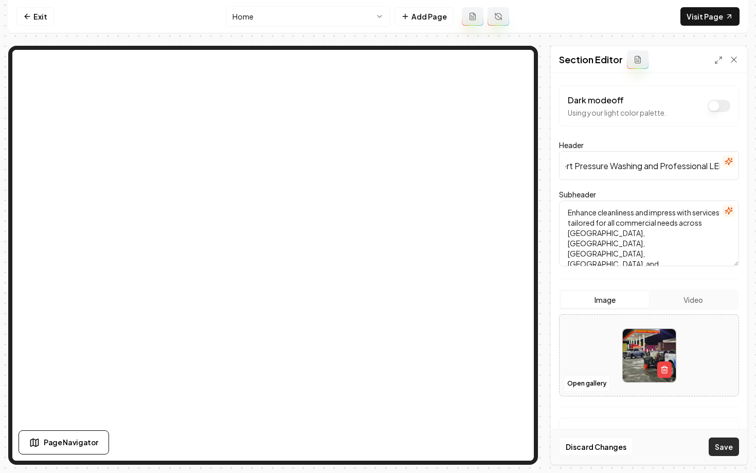
type input "Transform Your Property with Expert Pressure Washing and Professional LED Insta…"
click at [726, 450] on button "Save" at bounding box center [723, 447] width 30 height 19
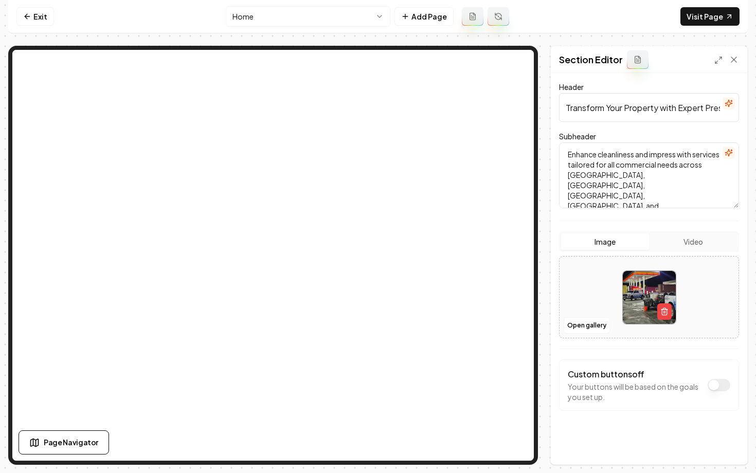
click at [303, 20] on html "Computer Required This feature is only available on a computer. Please switch t…" at bounding box center [378, 236] width 756 height 473
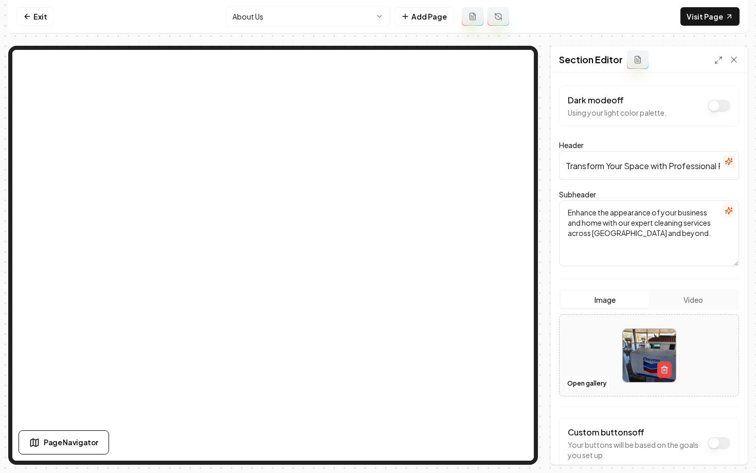
click at [685, 165] on input "Transform Your Space with Professional Pressure Washing" at bounding box center [649, 165] width 180 height 29
drag, startPoint x: 685, startPoint y: 165, endPoint x: 755, endPoint y: 168, distance: 70.0
click at [755, 168] on div "Computer Required This feature is only available on a computer. Please switch t…" at bounding box center [378, 236] width 756 height 473
click at [718, 165] on input "Transform Your Space with Professional Pressure Washing" at bounding box center [649, 165] width 180 height 29
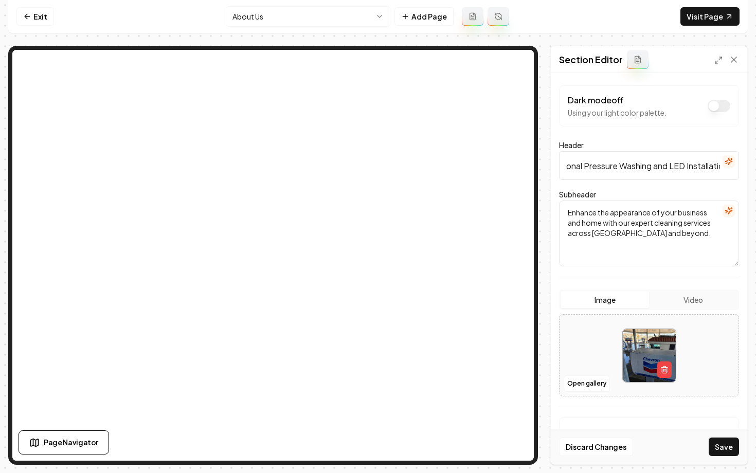
scroll to position [0, 144]
type input "Transform Your Space with Professional Pressure Washing and LED Installation"
click at [721, 449] on button "Save" at bounding box center [723, 447] width 30 height 19
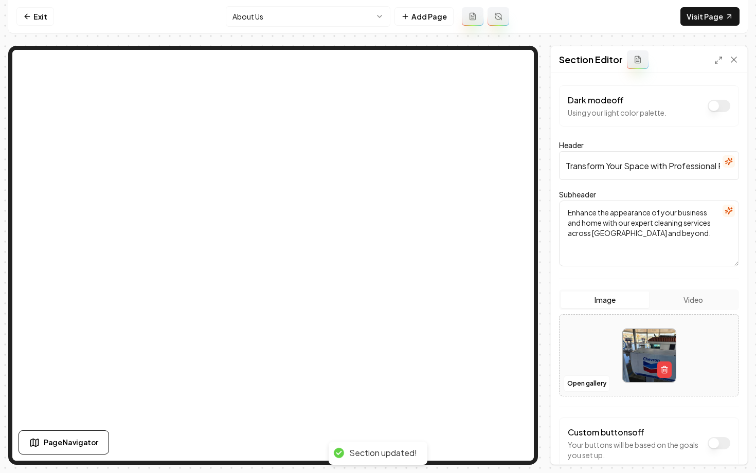
click at [644, 239] on textarea "Enhance the appearance of your business and home with our expert cleaning servi…" at bounding box center [649, 234] width 180 height 66
click at [666, 222] on textarea "Enhance the appearance of your business and home with our expert cleaning servi…" at bounding box center [649, 234] width 180 height 66
click at [712, 224] on textarea "Enhance the appearance of your business and home with our expert cleaning servi…" at bounding box center [649, 234] width 180 height 66
click at [686, 224] on textarea "Enhance the appearance of your business and home with our expert cleaning servi…" at bounding box center [649, 234] width 180 height 66
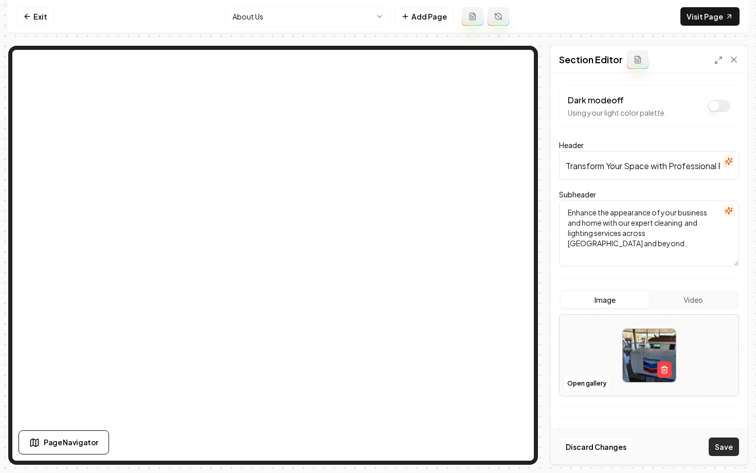
type textarea "Enhance the appearance of your business and home with our expert cleaning and l…"
click at [724, 448] on button "Save" at bounding box center [723, 447] width 30 height 19
click at [29, 16] on icon at bounding box center [27, 16] width 8 height 8
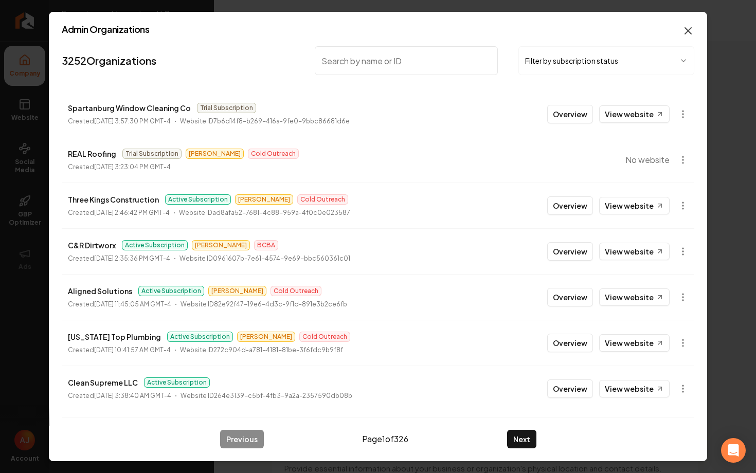
click at [684, 31] on icon "button" at bounding box center [688, 31] width 12 height 12
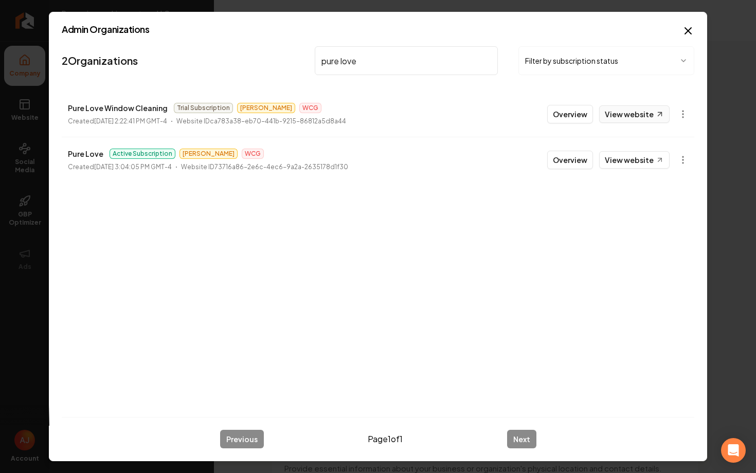
type input "pure love"
click at [642, 118] on link "View website" at bounding box center [634, 113] width 70 height 17
click at [559, 162] on button "Overview" at bounding box center [570, 160] width 46 height 19
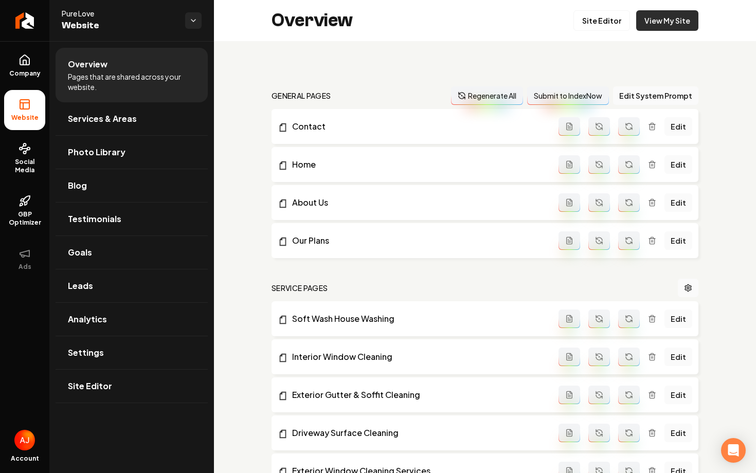
click at [672, 16] on link "View My Site" at bounding box center [667, 20] width 62 height 21
click at [102, 306] on link "Analytics" at bounding box center [132, 319] width 152 height 33
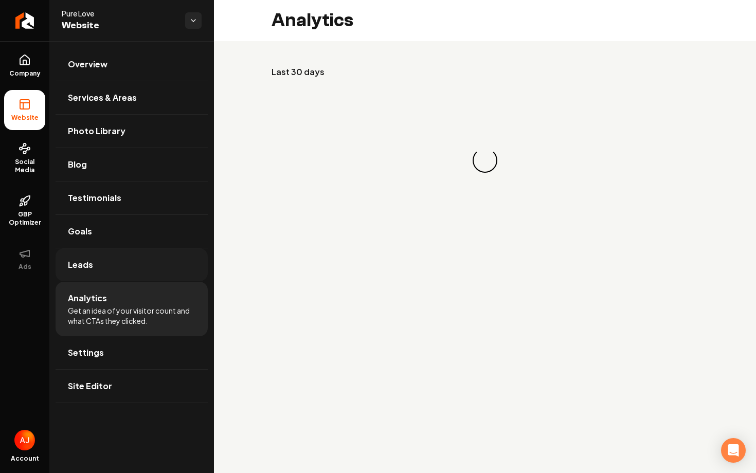
click at [115, 263] on link "Leads" at bounding box center [132, 264] width 152 height 33
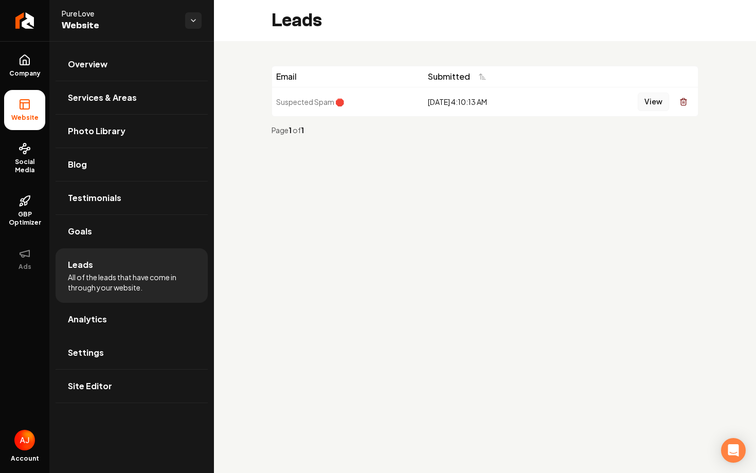
click at [646, 105] on button "View" at bounding box center [653, 102] width 31 height 19
click at [27, 62] on icon at bounding box center [25, 60] width 12 height 12
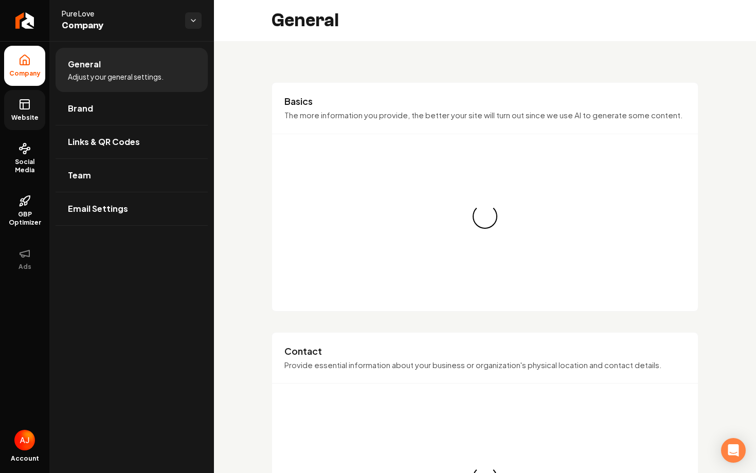
click at [34, 126] on link "Website" at bounding box center [24, 110] width 41 height 40
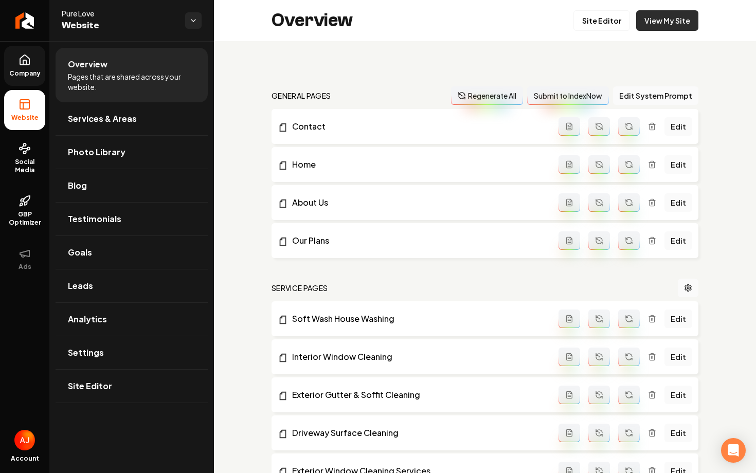
click at [652, 21] on link "View My Site" at bounding box center [667, 20] width 62 height 21
